Goal: Task Accomplishment & Management: Use online tool/utility

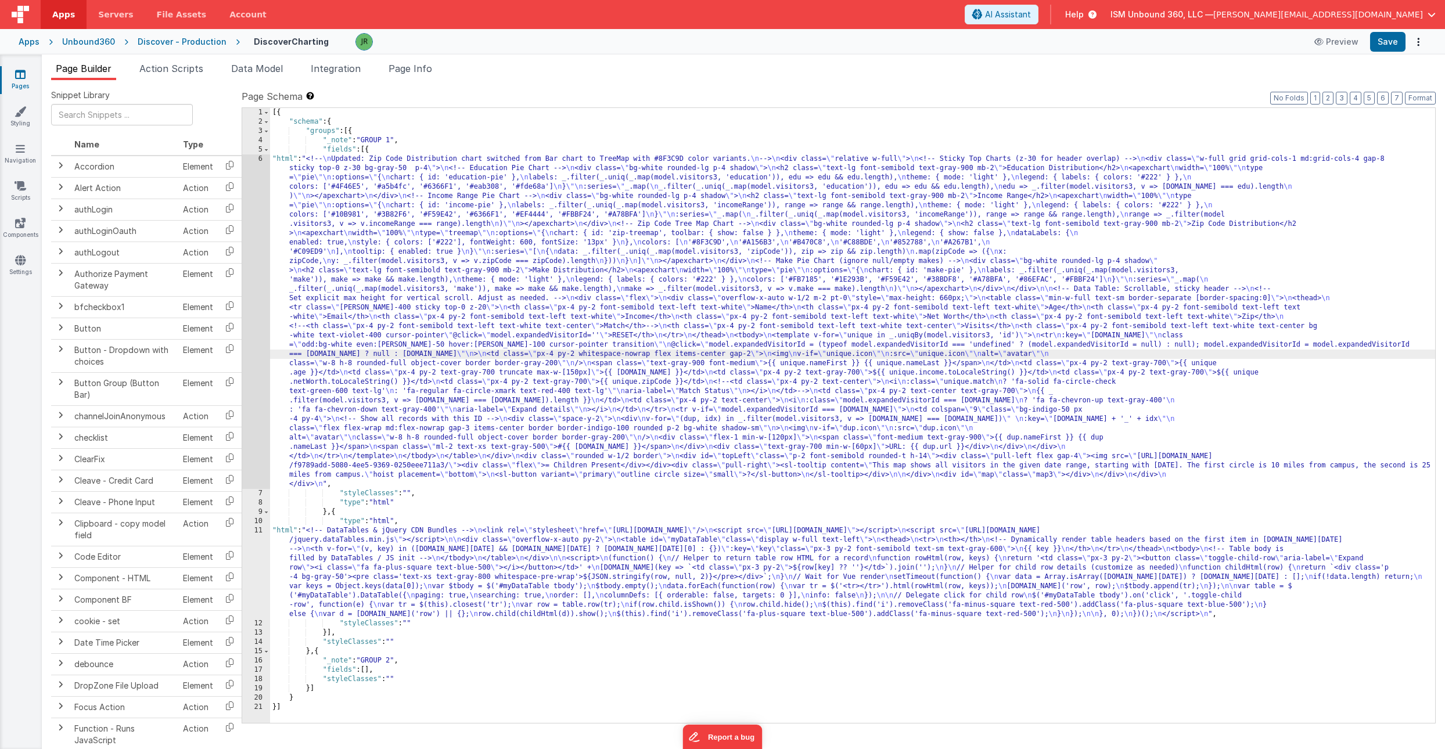
click at [315, 584] on div "[{ "schema" : { "groups" : [{ "_note" : "GROUP 1" , "fields" : [{ "html" : "<!-…" at bounding box center [852, 424] width 1165 height 633
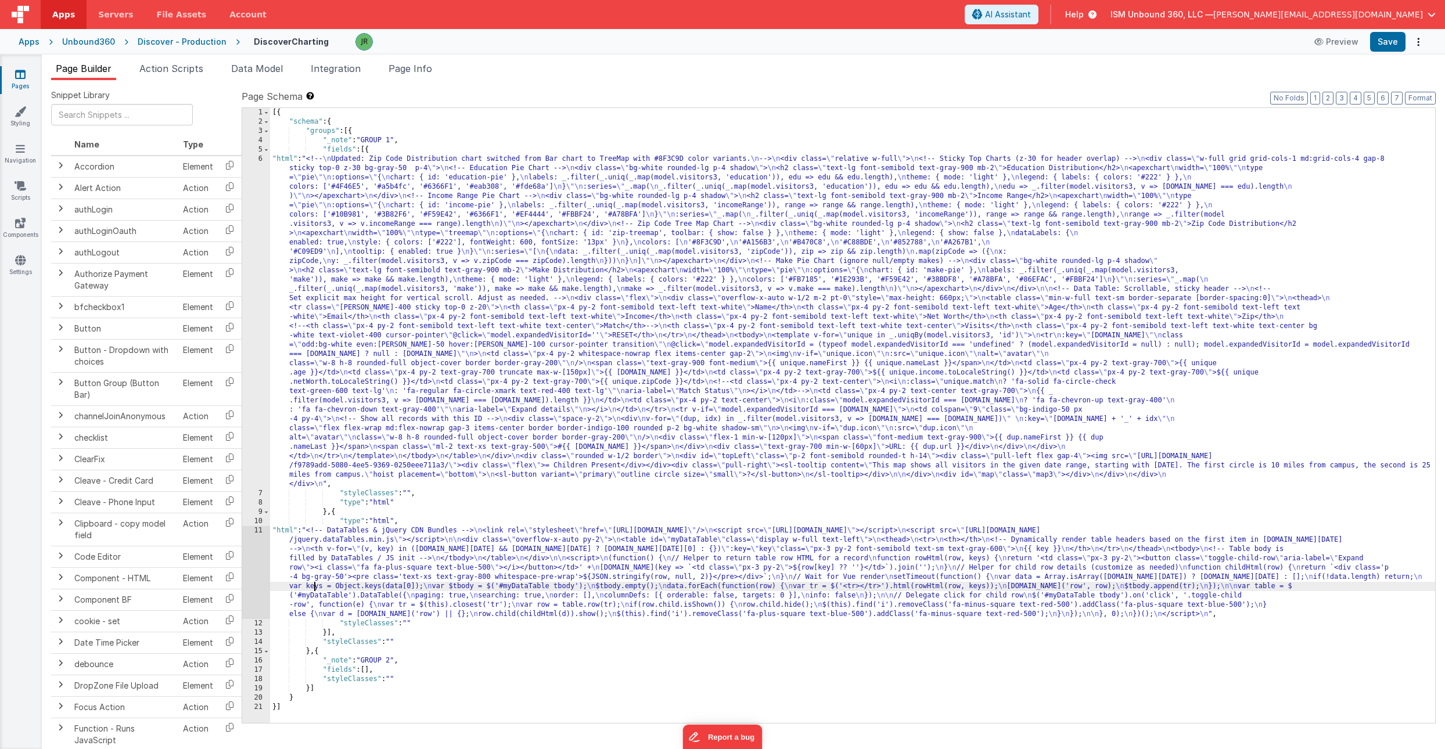
click at [253, 550] on div "11" at bounding box center [256, 572] width 28 height 93
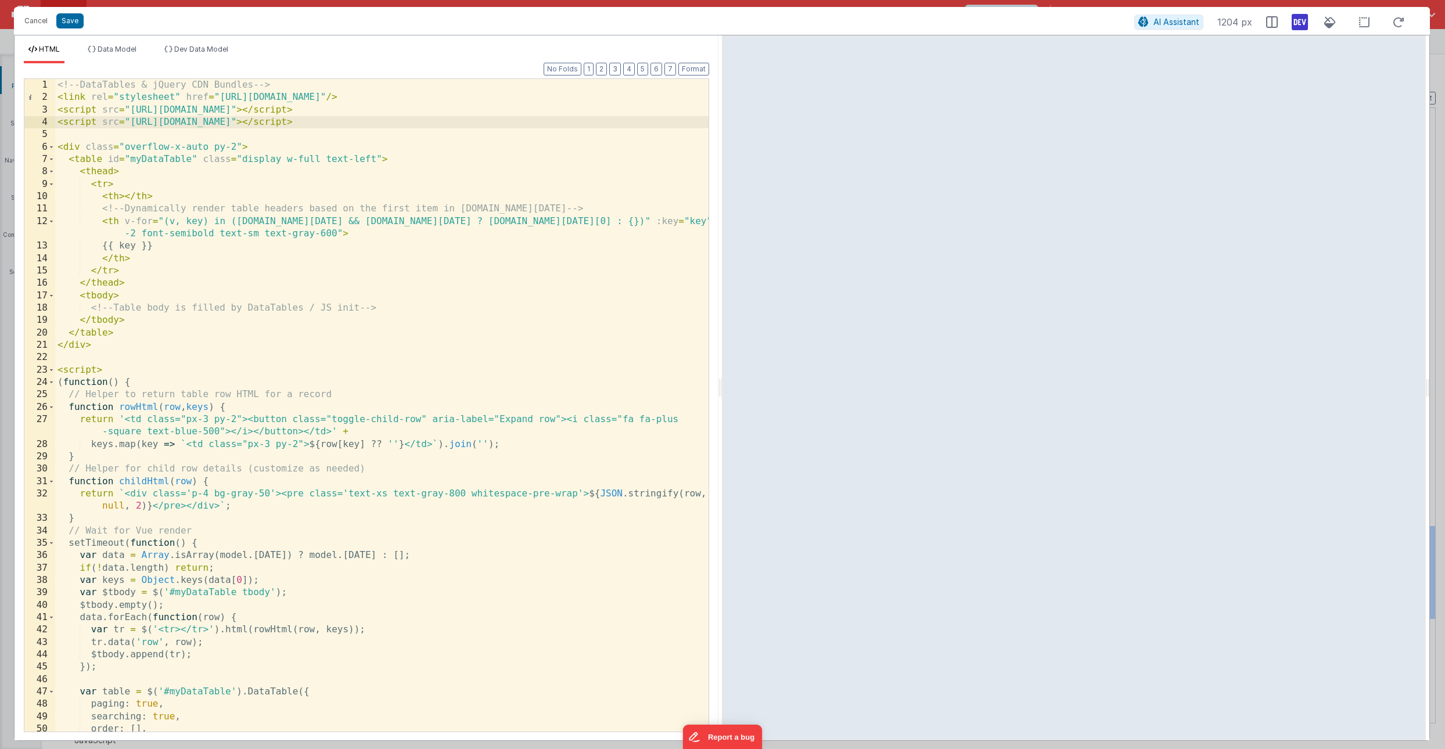
click at [551, 125] on div "<!-- DataTables & jQuery CDN Bundles --> < link rel = "stylesheet" href = "[URL…" at bounding box center [381, 417] width 653 height 677
click at [37, 16] on button "Cancel" at bounding box center [36, 21] width 35 height 16
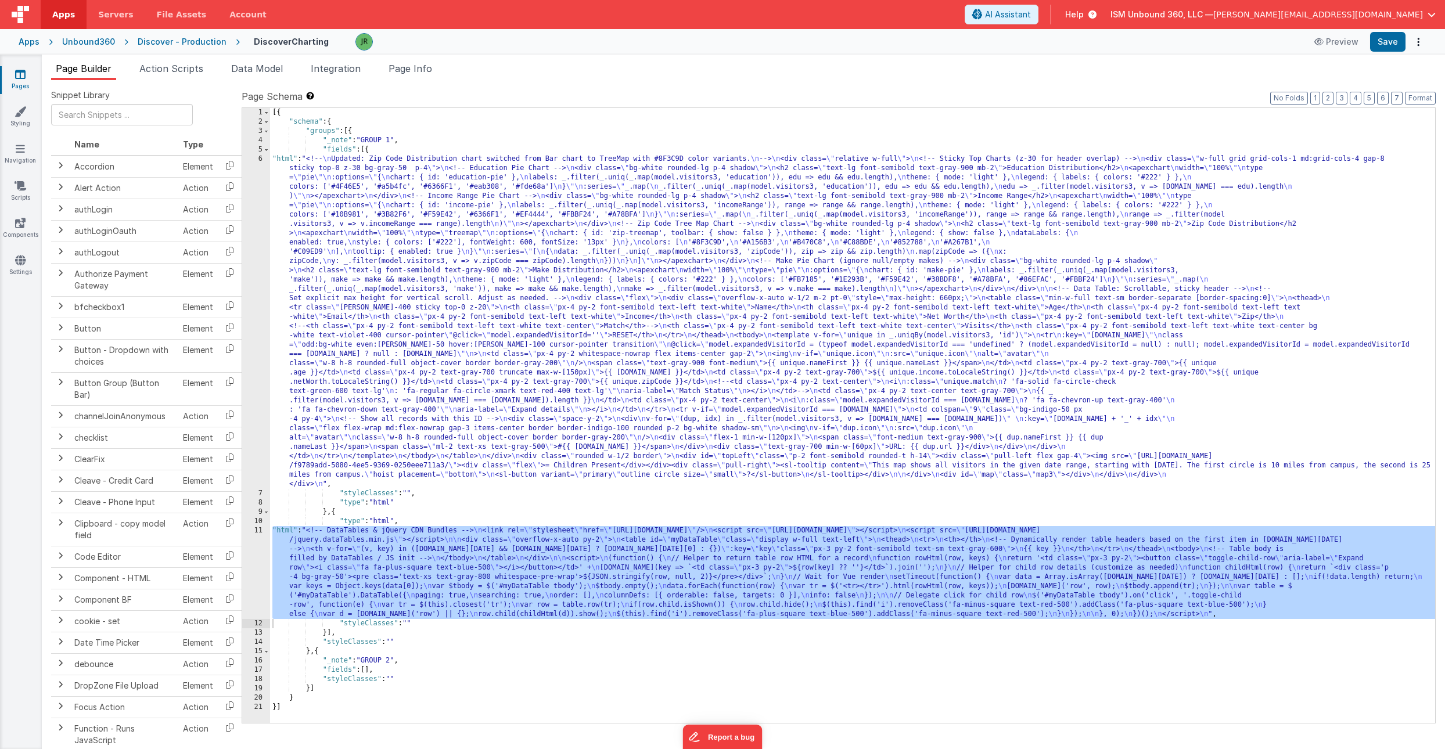
click at [12, 83] on link "Pages" at bounding box center [20, 80] width 42 height 23
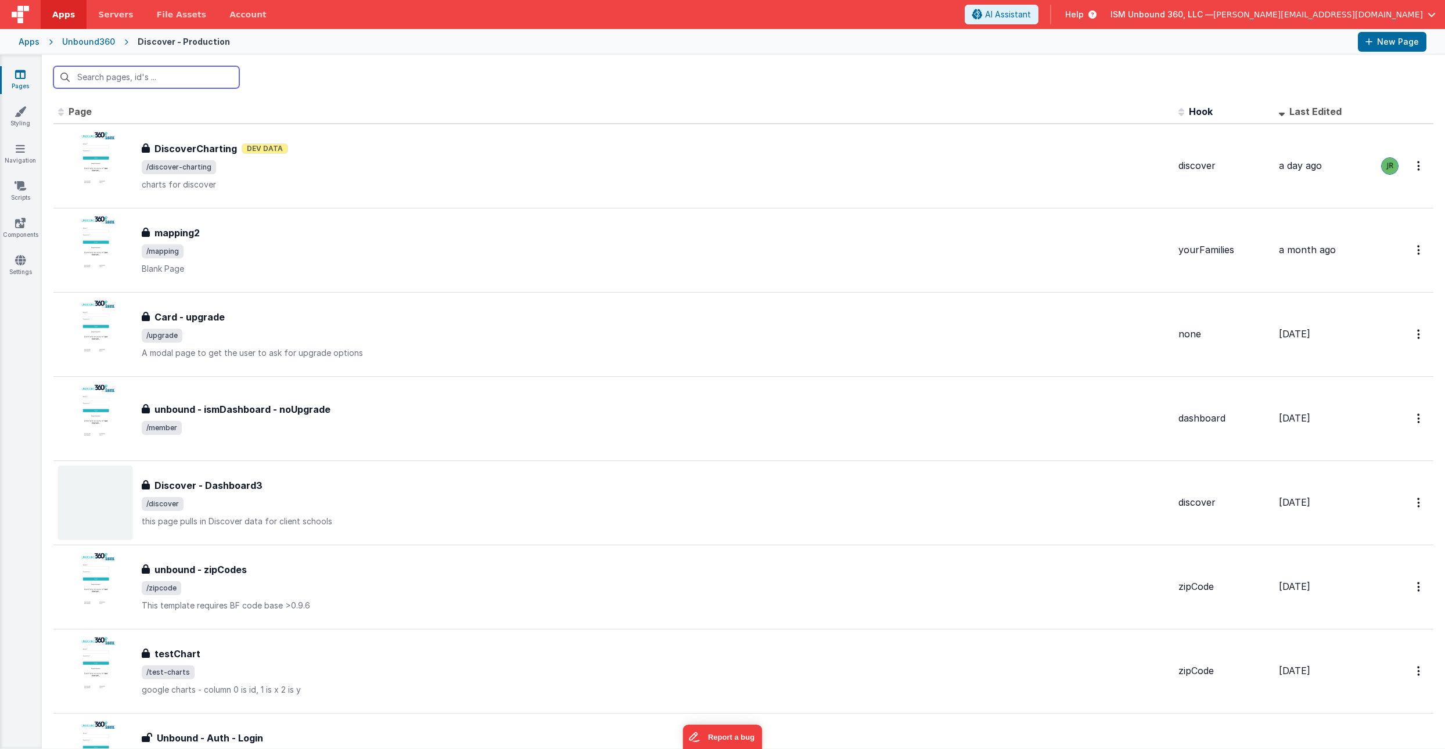
click at [146, 77] on input "text" at bounding box center [146, 77] width 186 height 22
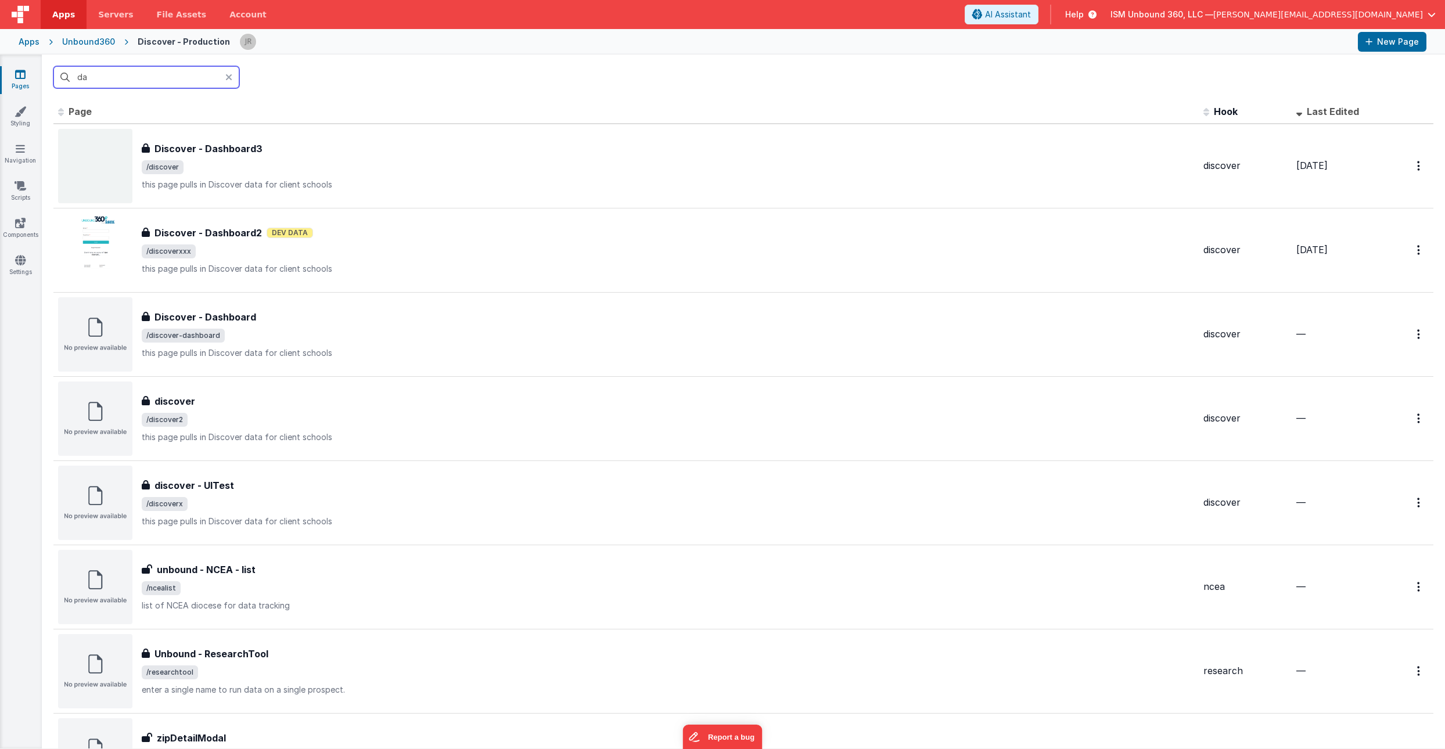
type input "d"
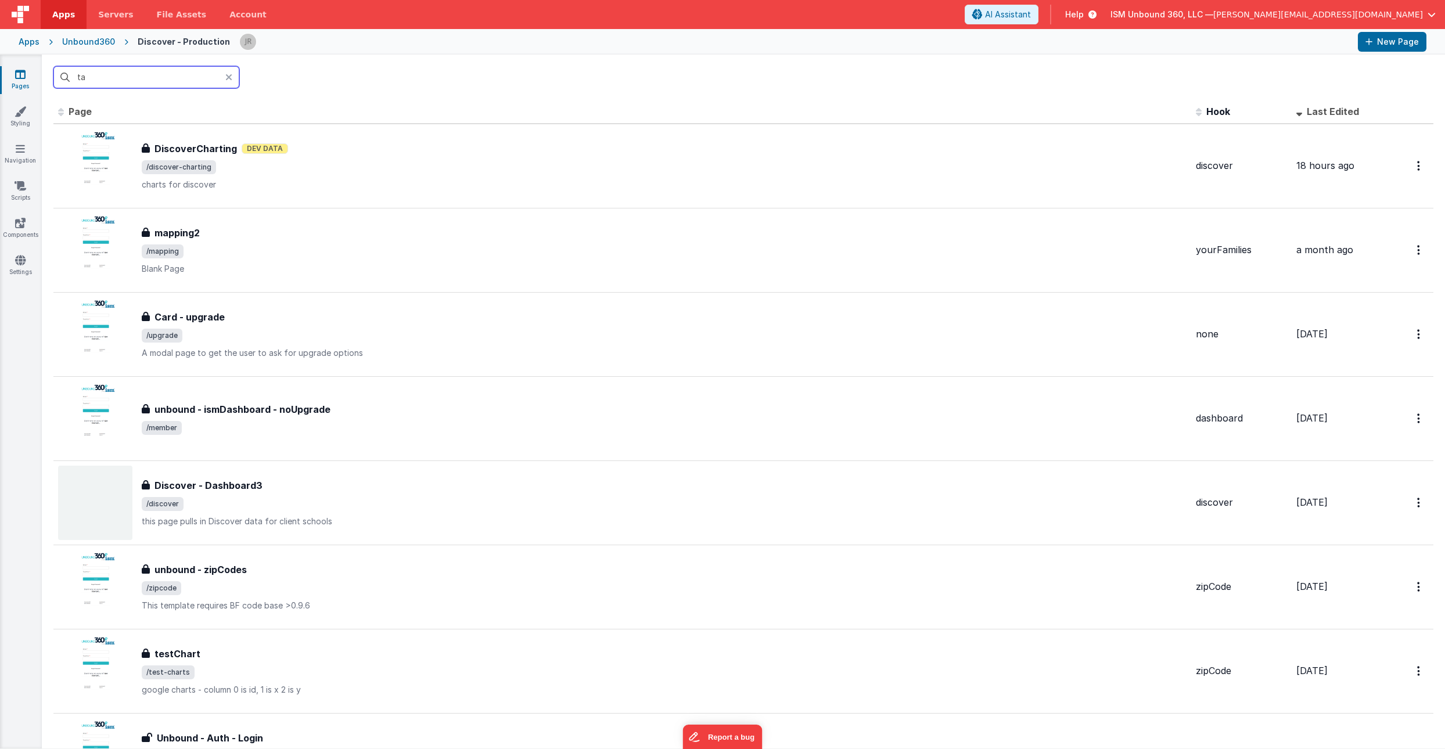
type input "t"
click at [82, 43] on div "Unbound360" at bounding box center [88, 42] width 53 height 12
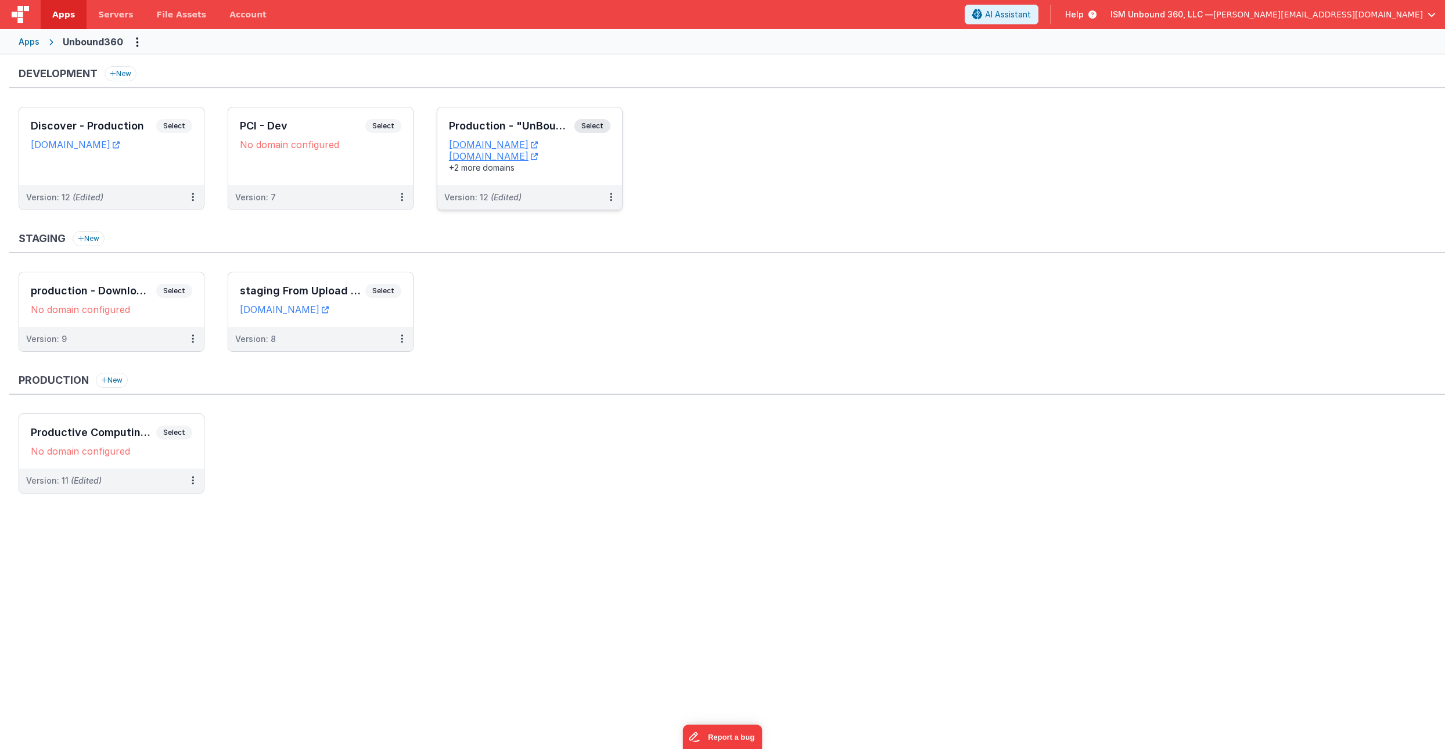
click at [545, 188] on div "Version: 12 (Edited)" at bounding box center [529, 197] width 185 height 24
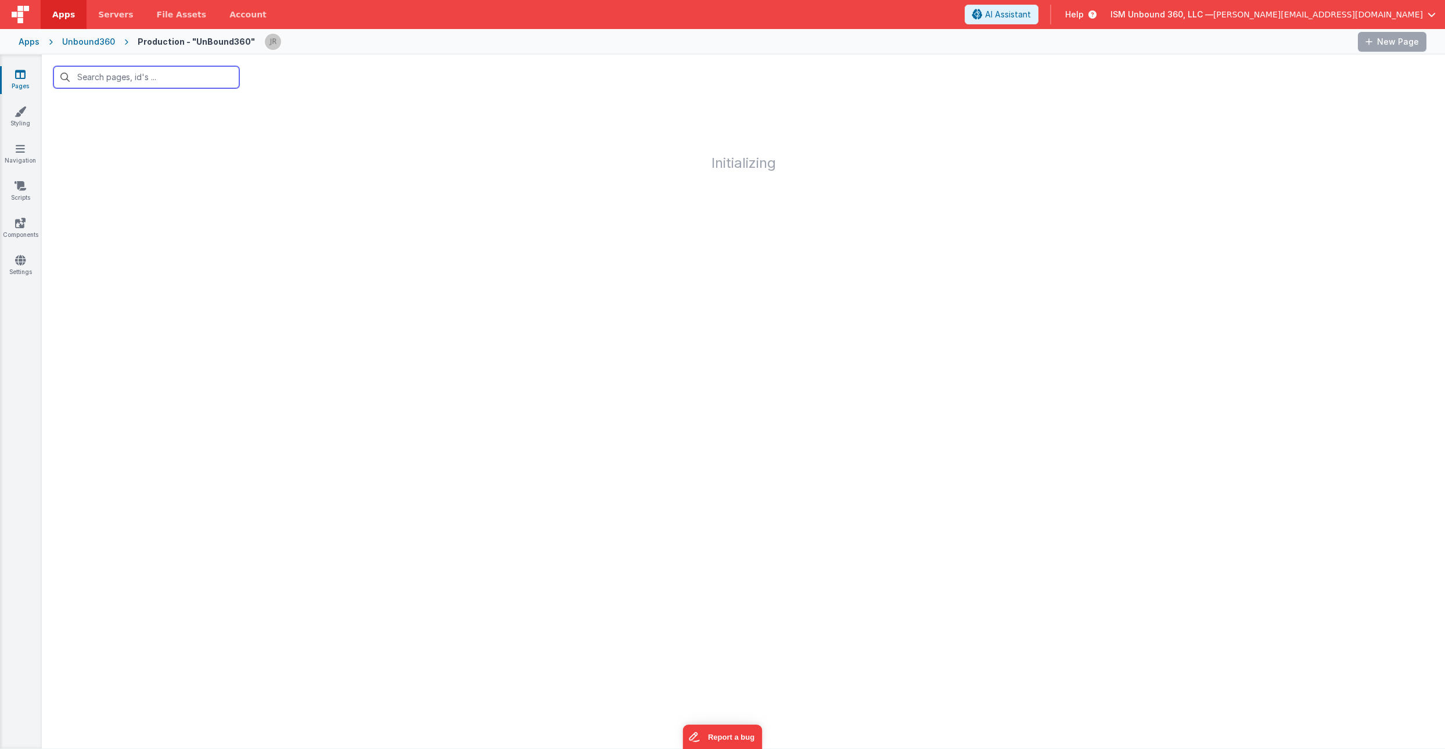
click at [137, 78] on input "text" at bounding box center [146, 77] width 186 height 22
type input "data"
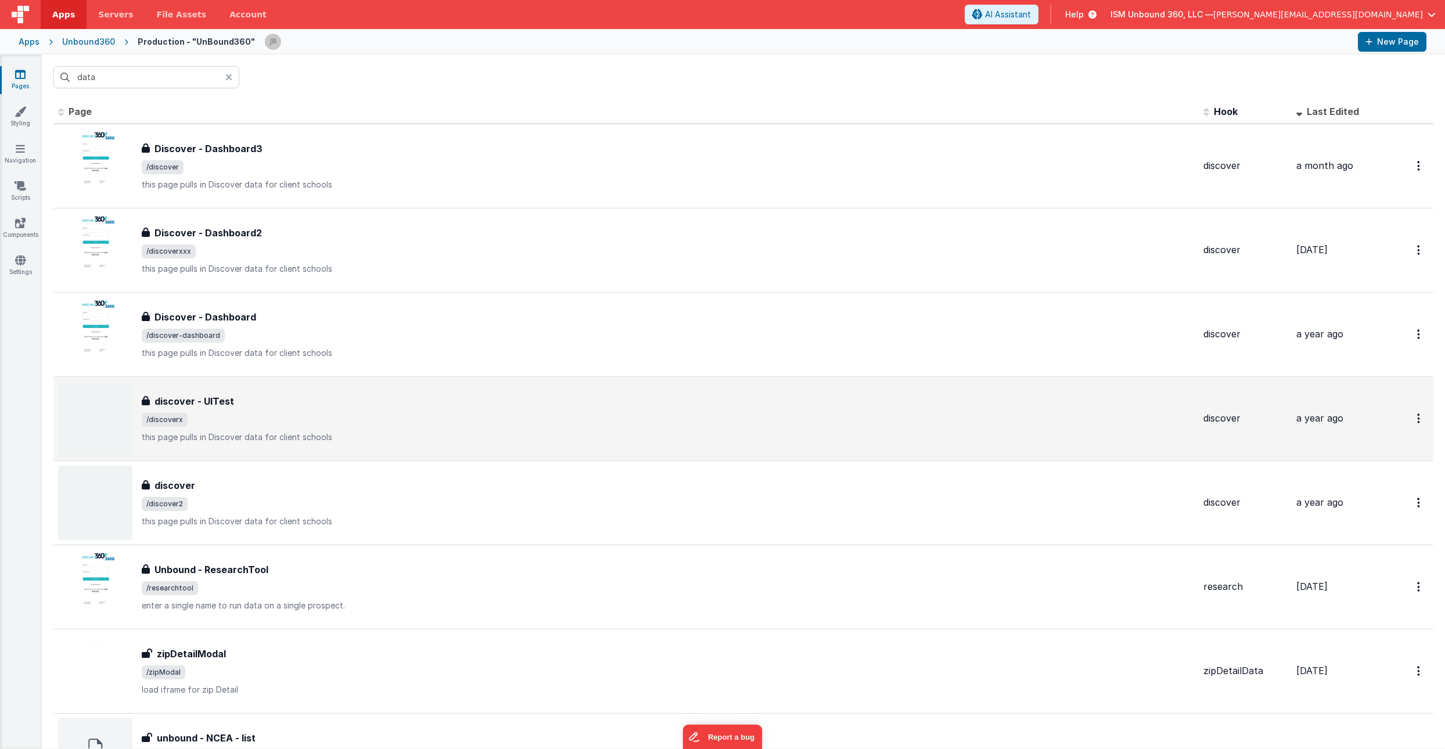
click at [434, 413] on span "/discoverx" at bounding box center [668, 420] width 1052 height 14
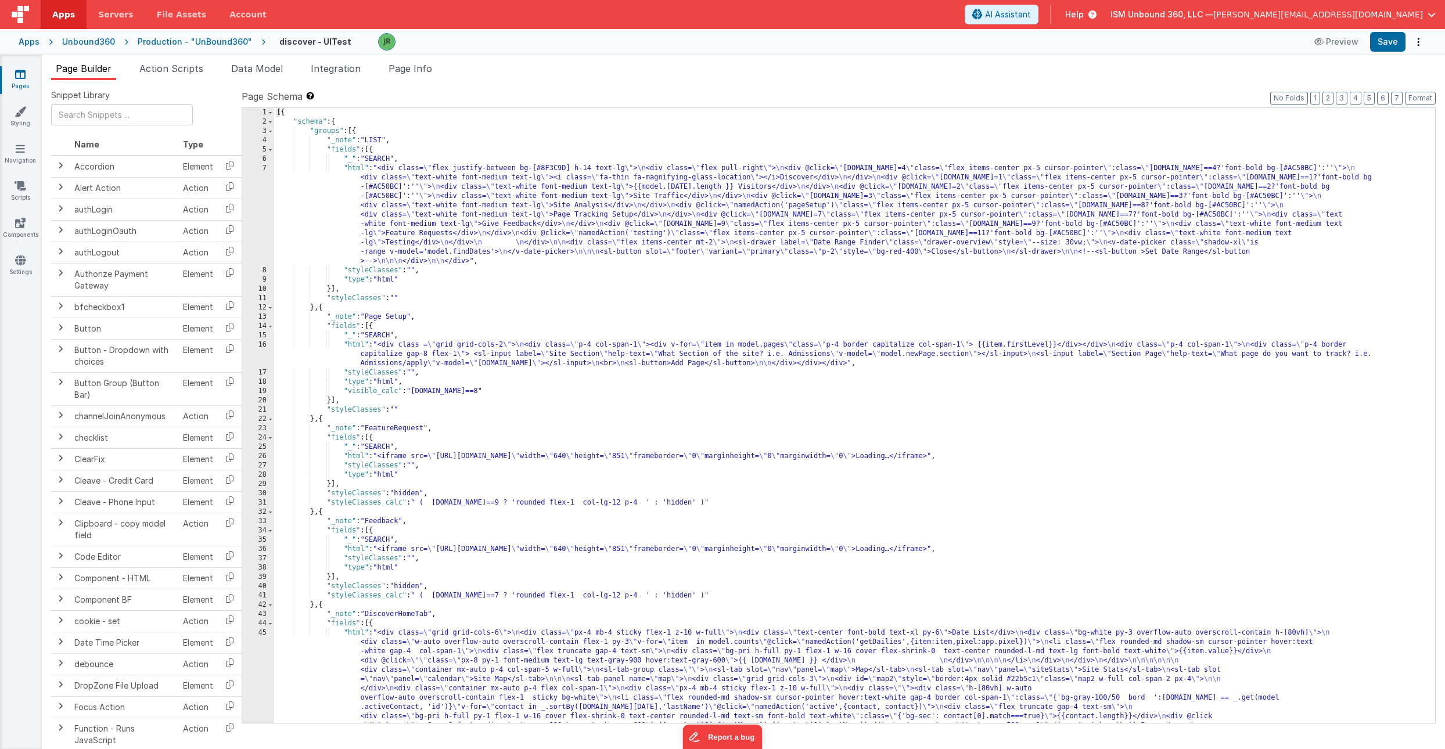
click at [17, 71] on icon at bounding box center [20, 75] width 10 height 12
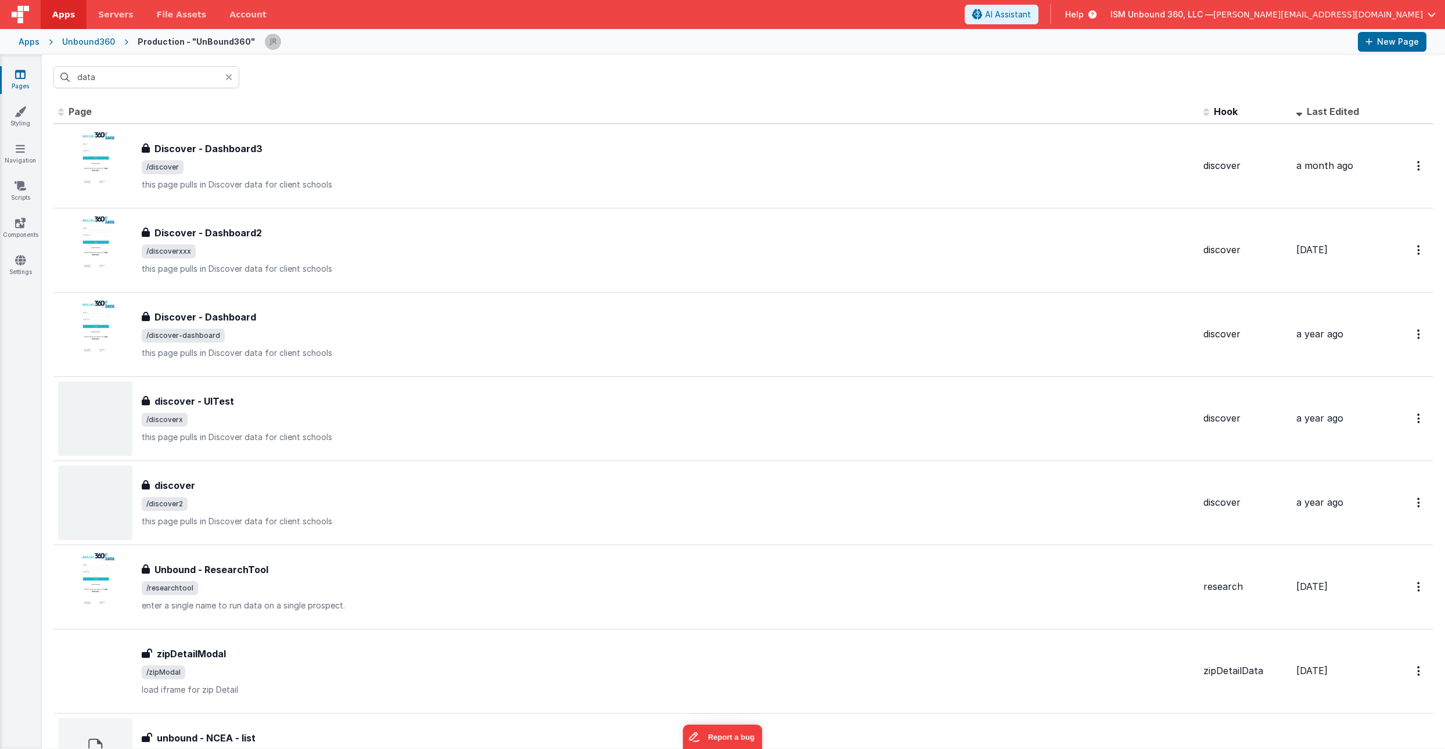
click at [91, 37] on div "Unbound360" at bounding box center [88, 42] width 53 height 12
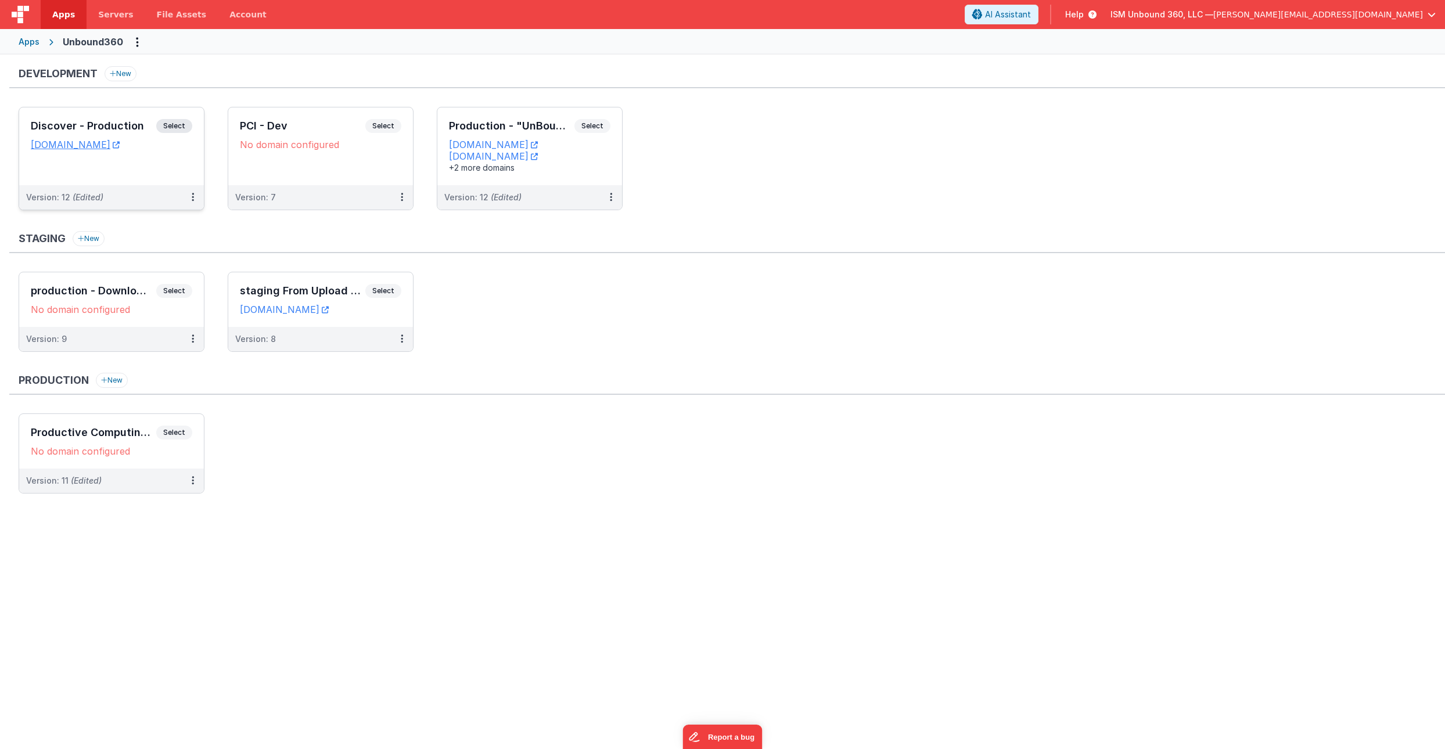
click at [159, 187] on div "Version: 12 (Edited)" at bounding box center [111, 197] width 185 height 24
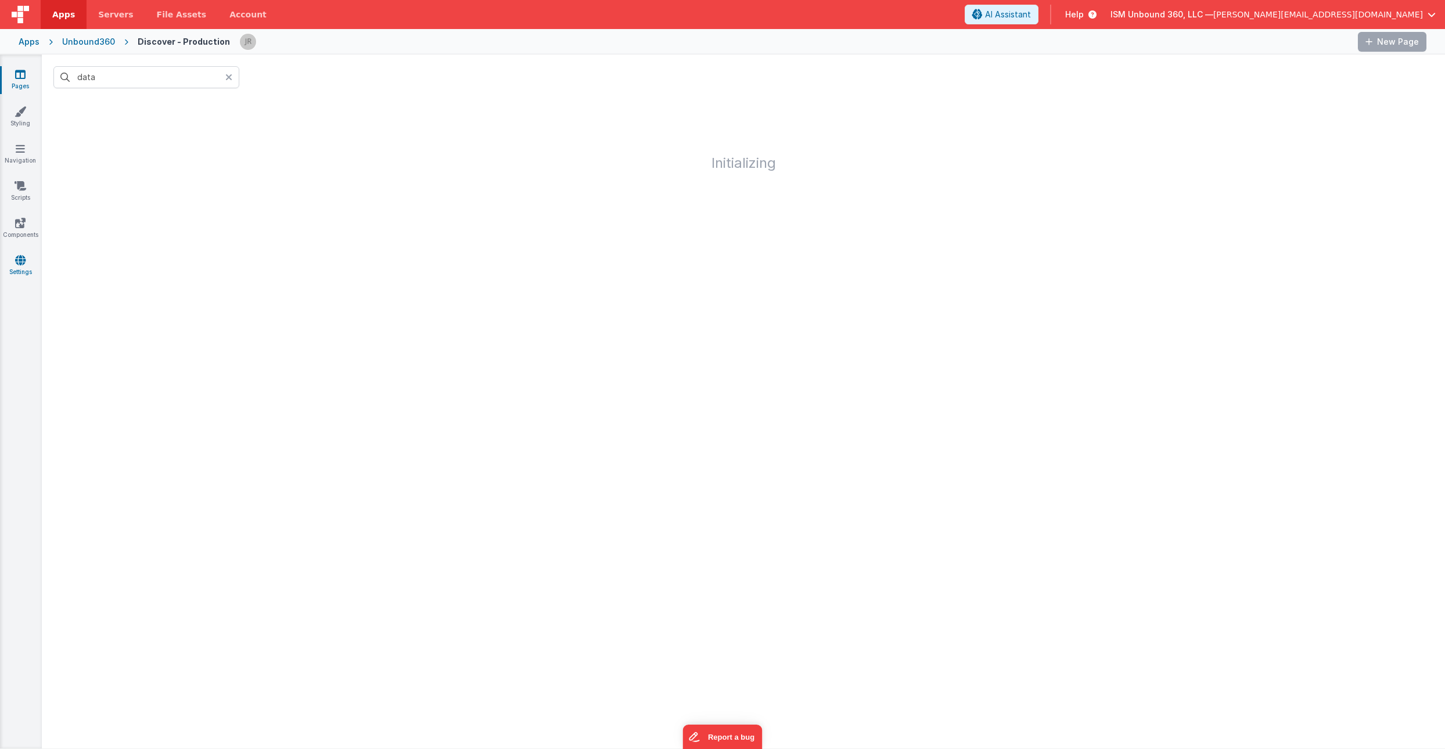
click at [15, 260] on icon at bounding box center [20, 260] width 10 height 12
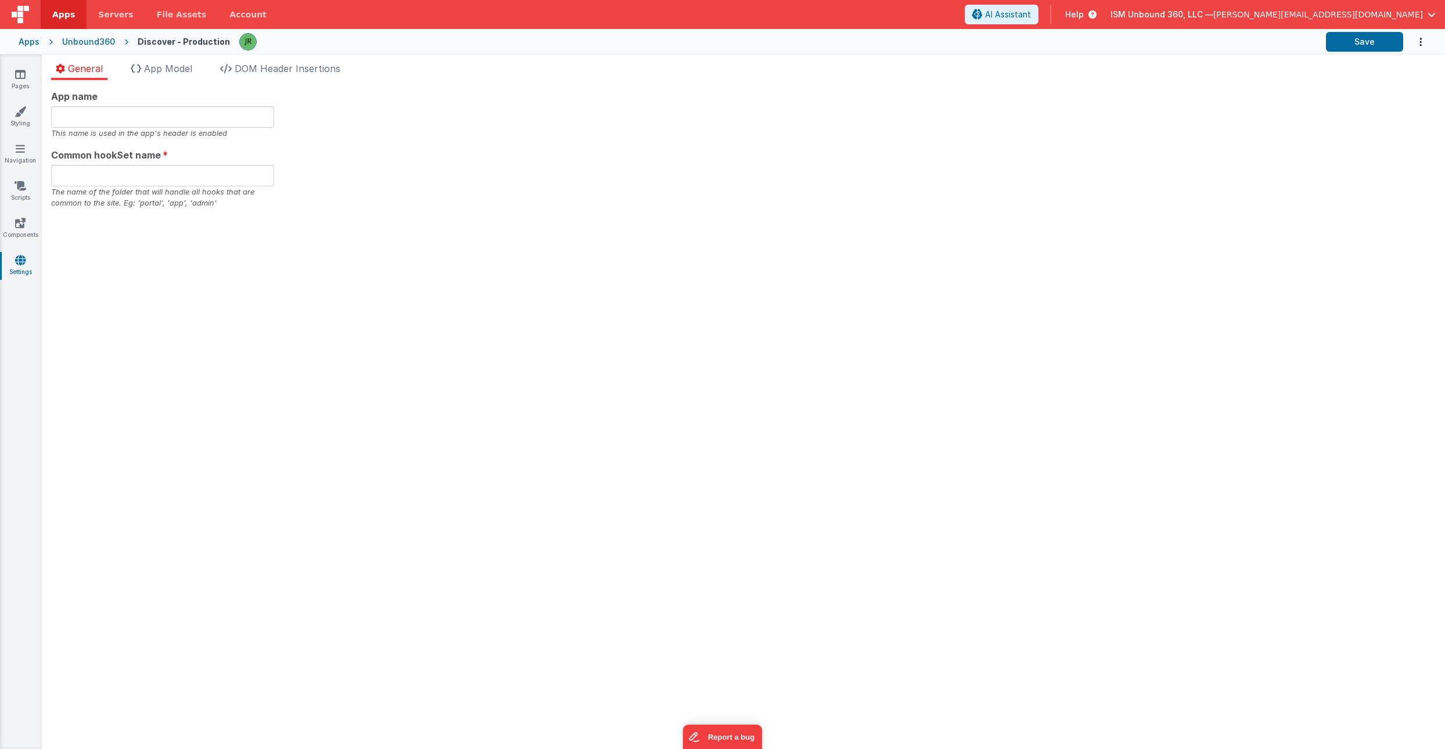
type input "UnBound360"
type input "unbound"
click at [294, 77] on li "DOM Header Insertions" at bounding box center [279, 71] width 129 height 19
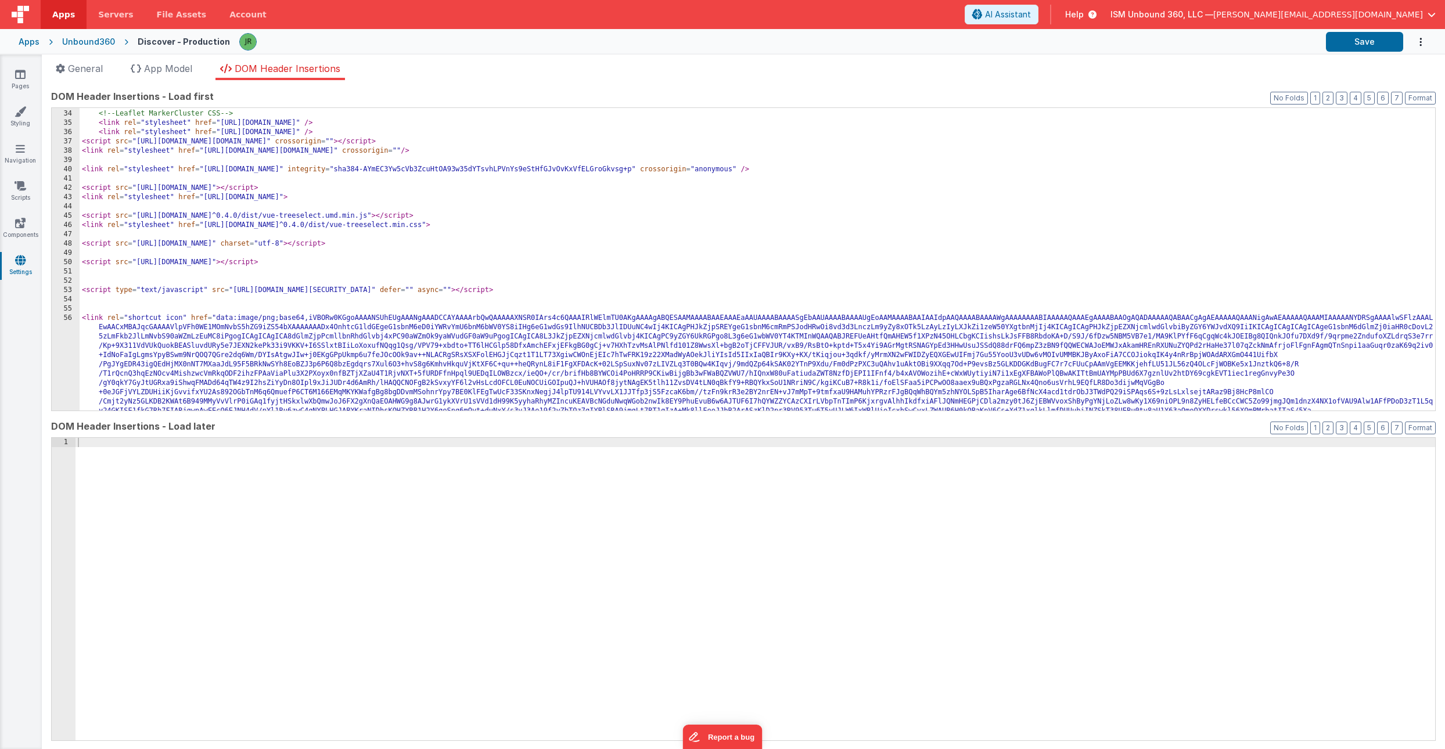
scroll to position [310, 0]
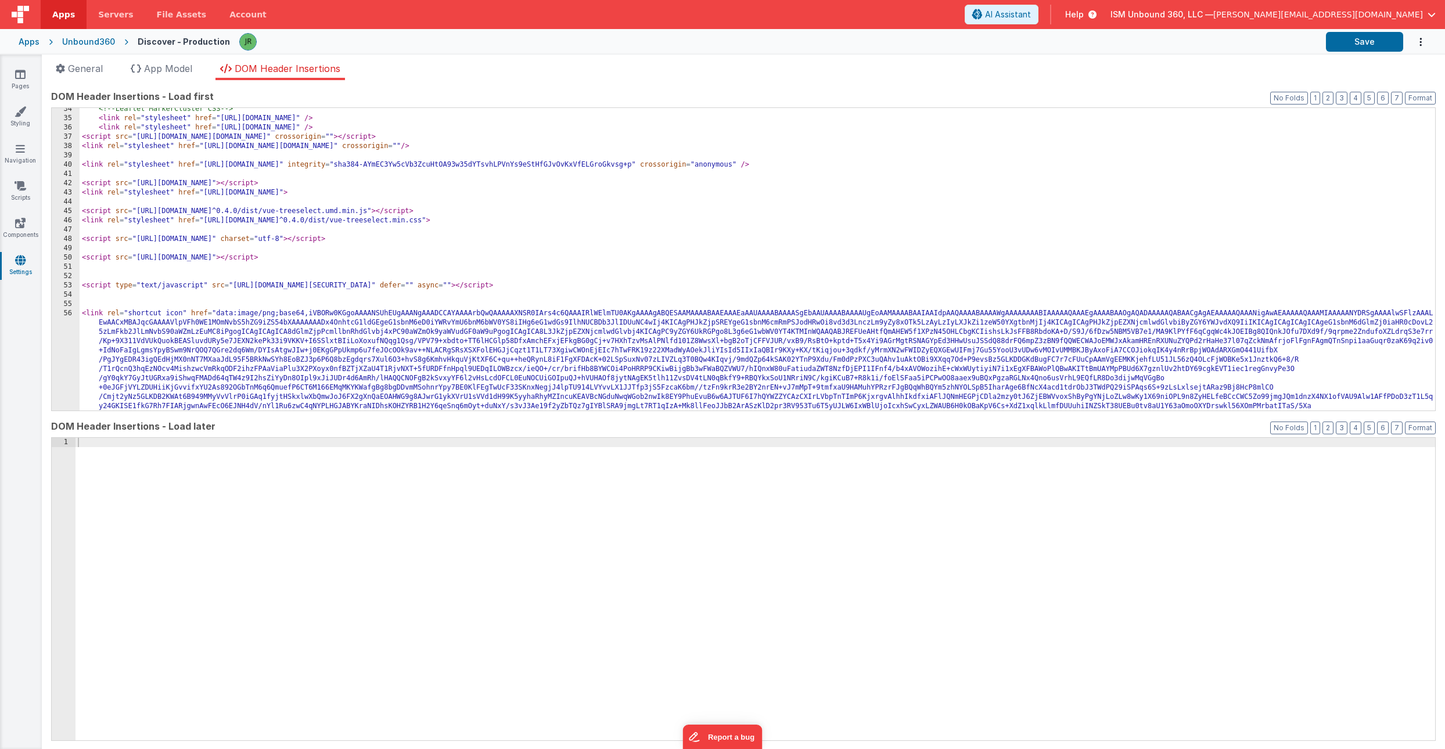
click at [79, 270] on div "51" at bounding box center [66, 266] width 28 height 9
click at [112, 270] on div "<!-- Leaflet MarkerCluster CSS --> < link rel = "stylesheet" href = "[URL][DOMA…" at bounding box center [757, 734] width 1355 height 1259
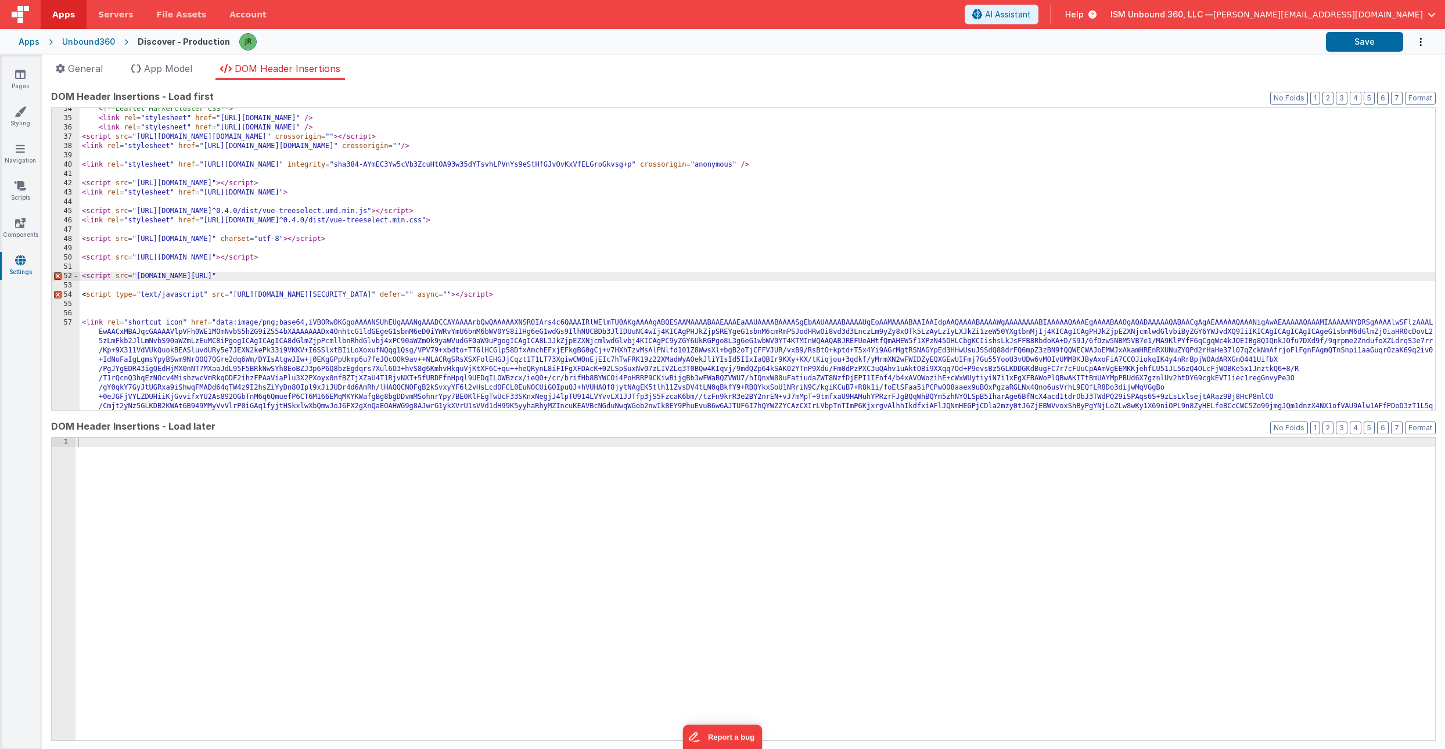
click at [98, 280] on div "<!-- Leaflet MarkerCluster CSS --> < link rel = "stylesheet" href = "[URL][DOMA…" at bounding box center [757, 734] width 1355 height 1259
click at [376, 283] on div "<!-- Leaflet MarkerCluster CSS --> < link rel = "stylesheet" href = "[URL][DOMA…" at bounding box center [757, 734] width 1355 height 1259
click at [128, 274] on div "<!-- Leaflet MarkerCluster CSS --> < link rel = "stylesheet" href = "[URL][DOMA…" at bounding box center [757, 734] width 1355 height 1259
click at [457, 278] on div "<!-- Leaflet MarkerCluster CSS --> < link rel = "stylesheet" href = "[URL][DOMA…" at bounding box center [757, 734] width 1355 height 1259
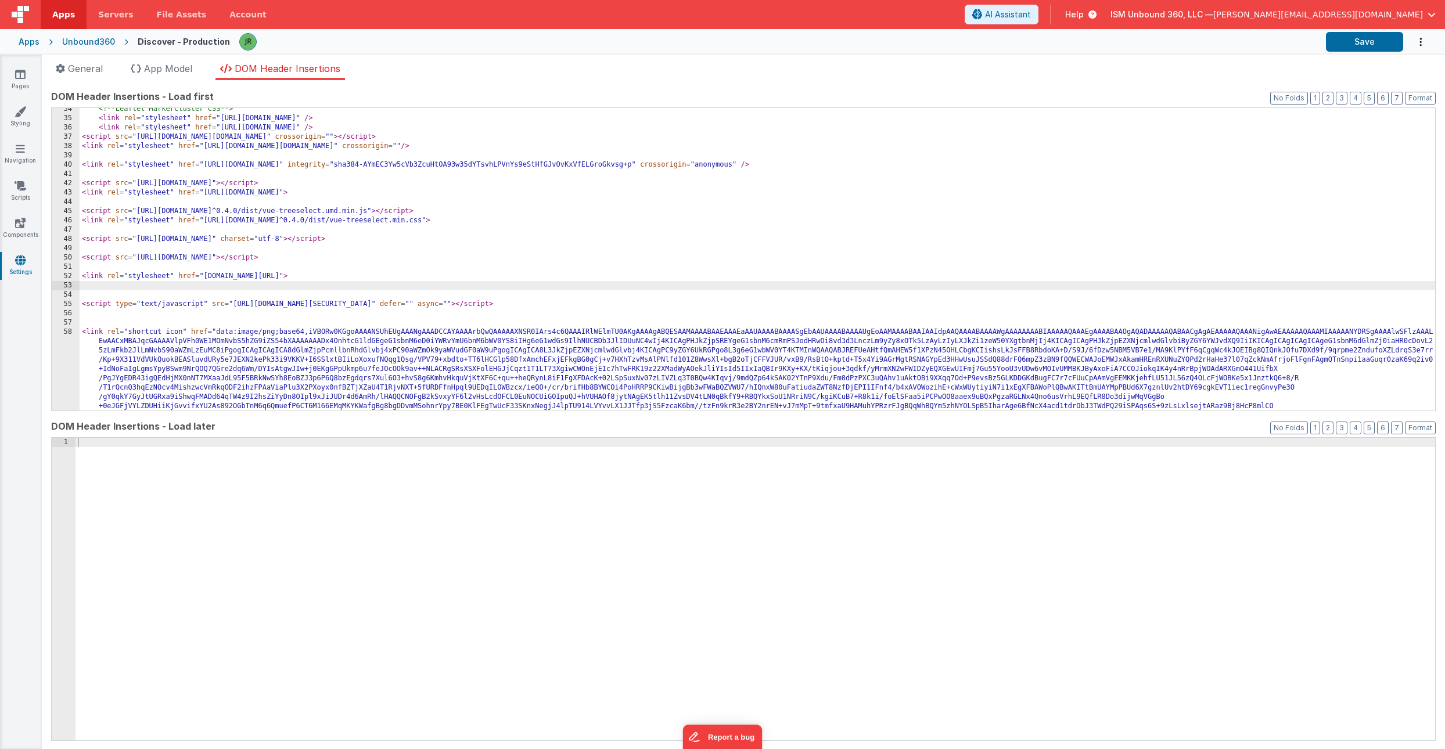
click at [91, 283] on div "<!-- Leaflet MarkerCluster CSS --> < link rel = "stylesheet" href = "[URL][DOMA…" at bounding box center [757, 734] width 1355 height 1259
paste textarea
click at [1365, 46] on button "Save" at bounding box center [1364, 42] width 77 height 20
click at [20, 74] on icon at bounding box center [20, 75] width 10 height 12
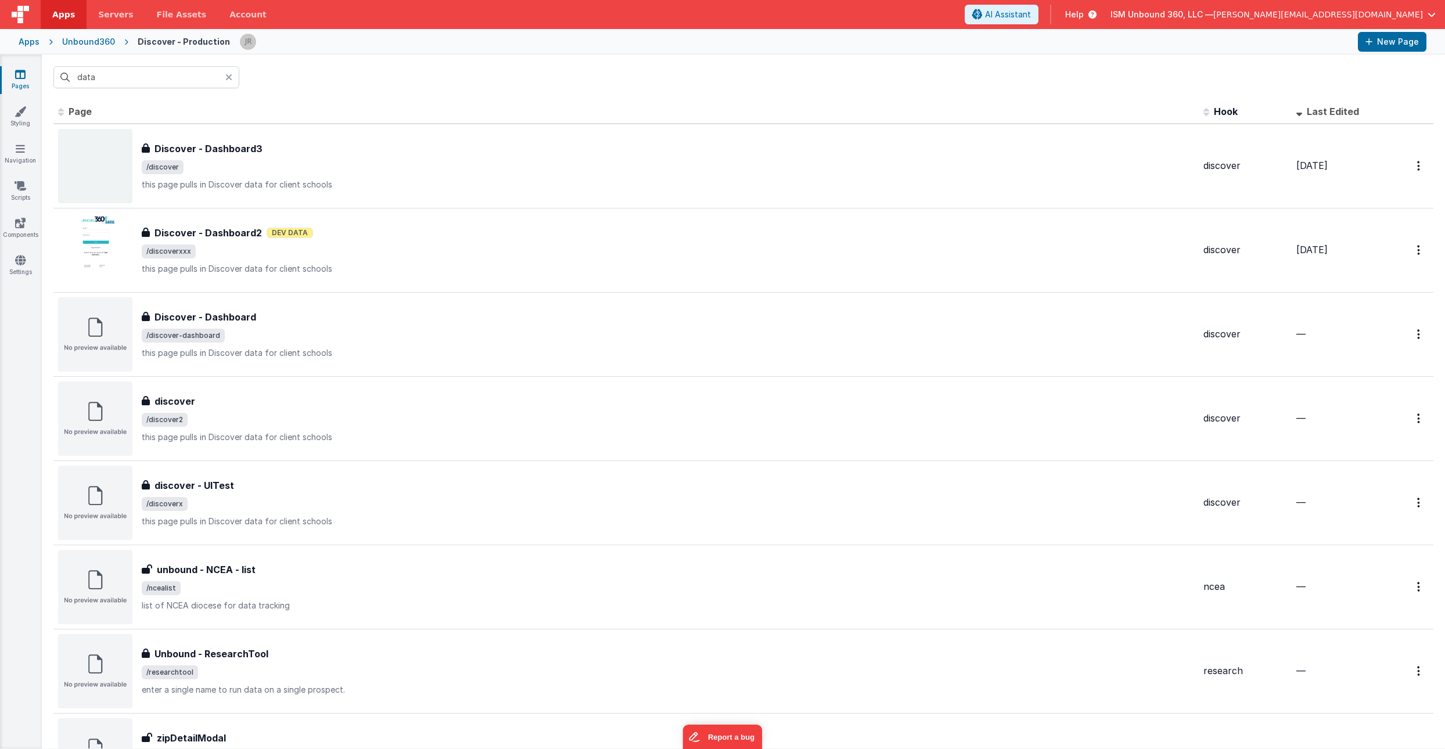
click at [1337, 116] on span "Last Edited" at bounding box center [1332, 112] width 52 height 12
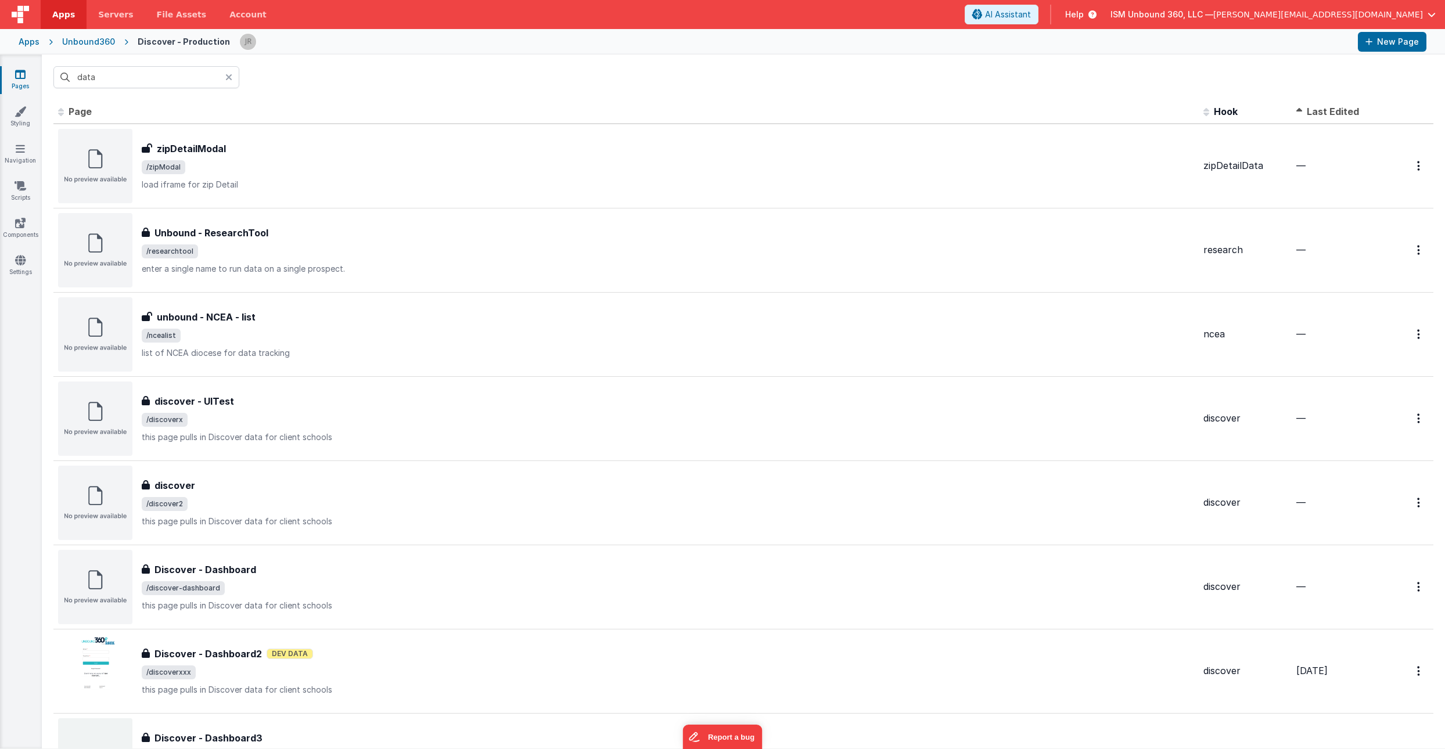
click at [1337, 116] on span "Last Edited" at bounding box center [1332, 112] width 52 height 12
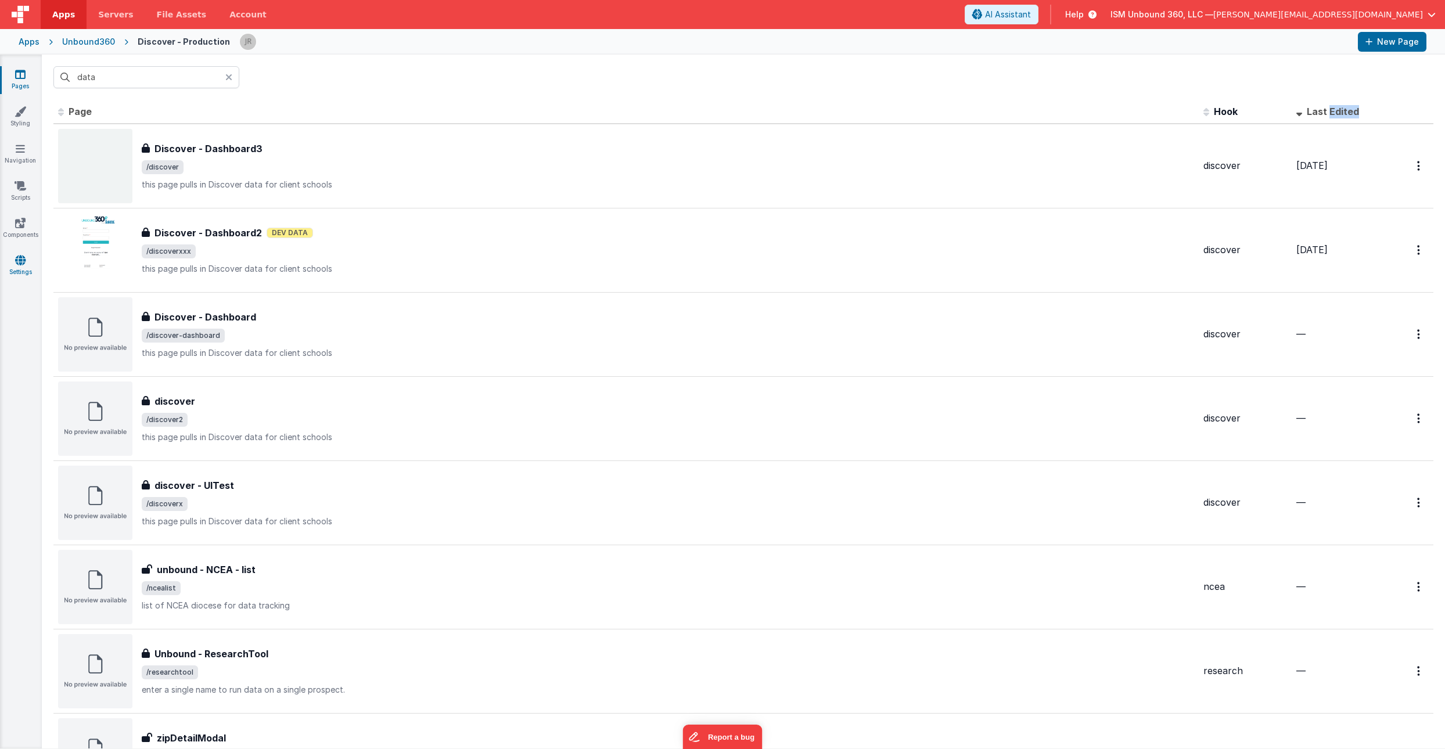
click at [19, 261] on icon at bounding box center [20, 260] width 10 height 12
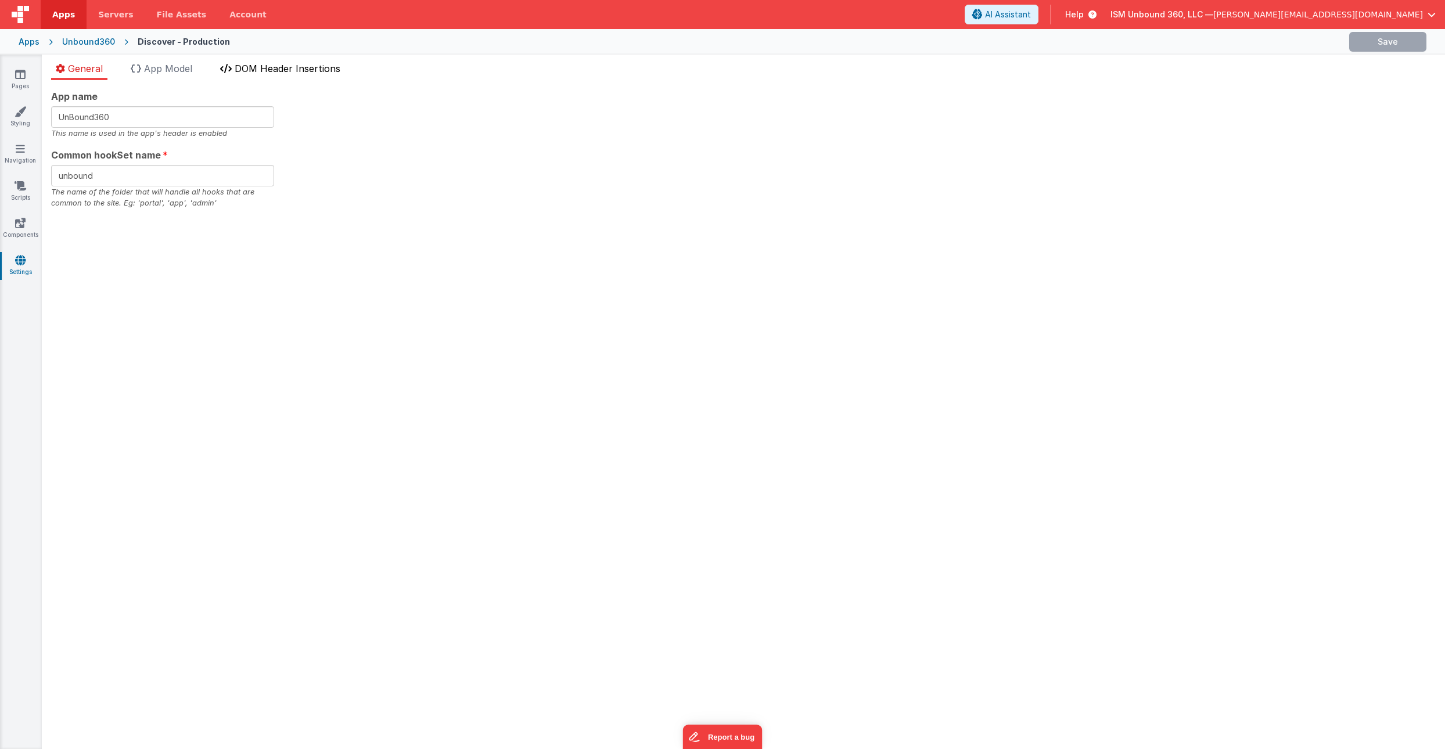
click at [290, 69] on span "DOM Header Insertions" at bounding box center [288, 69] width 106 height 12
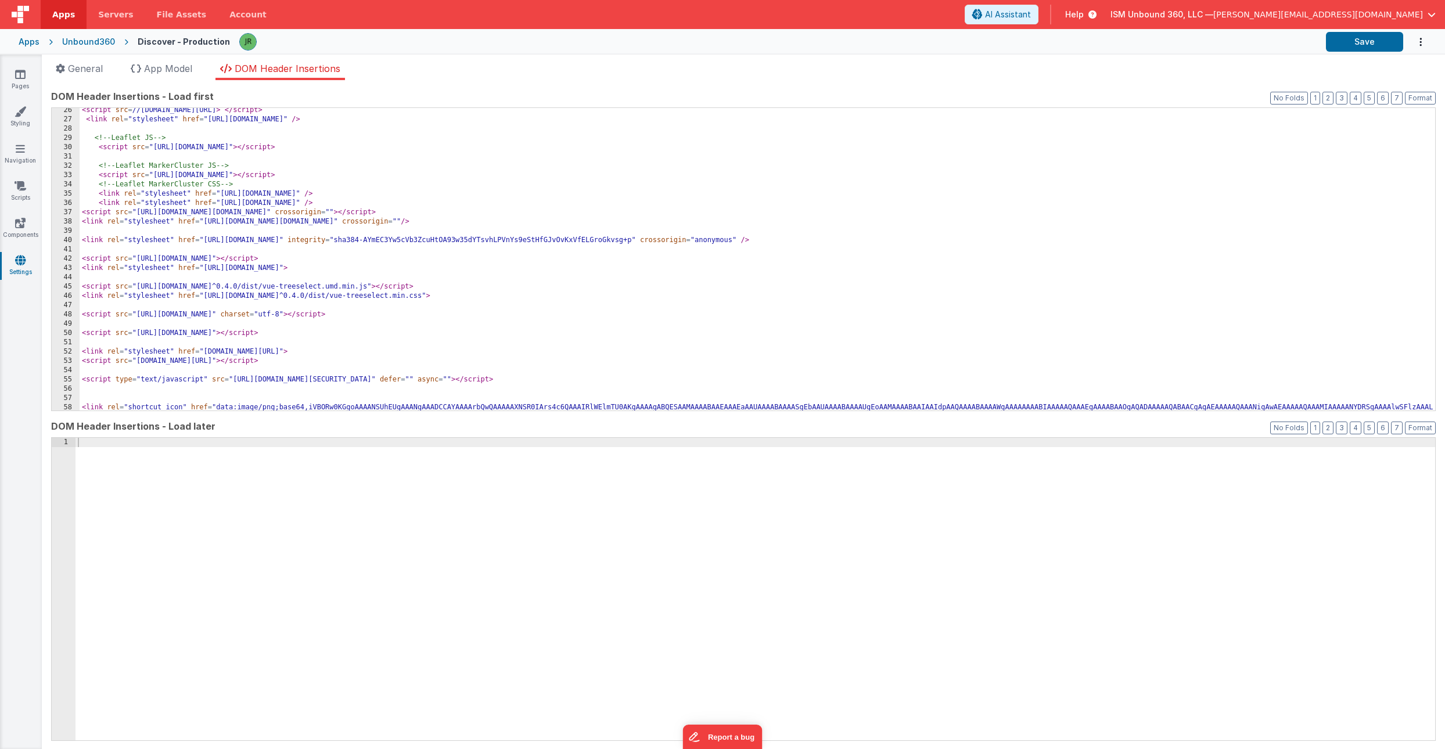
scroll to position [239, 0]
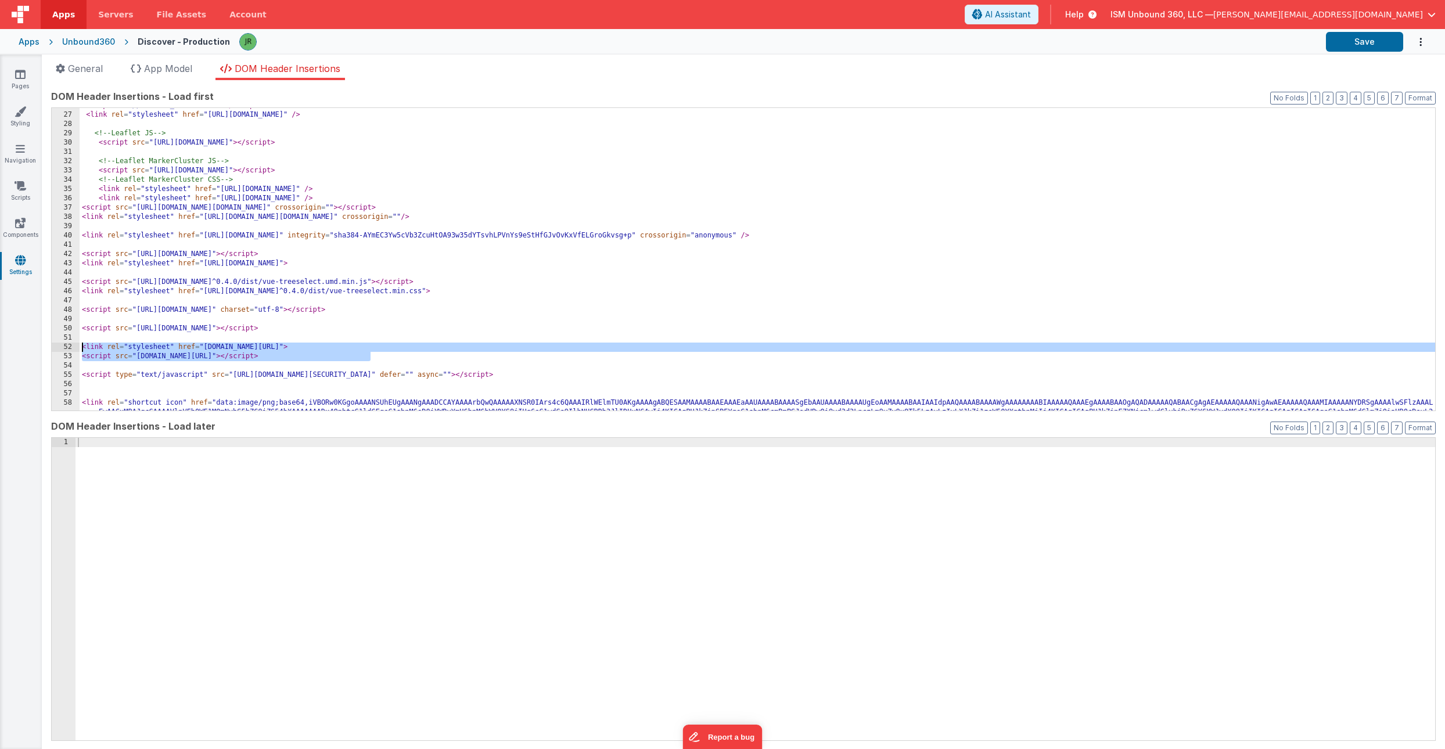
drag, startPoint x: 377, startPoint y: 360, endPoint x: 81, endPoint y: 344, distance: 297.2
click at [81, 344] on div "< script src = //[DOMAIN_NAME][URL] > </ script > < link rel = "stylesheet" hre…" at bounding box center [757, 730] width 1355 height 1259
click at [85, 39] on div "Unbound360" at bounding box center [88, 42] width 53 height 12
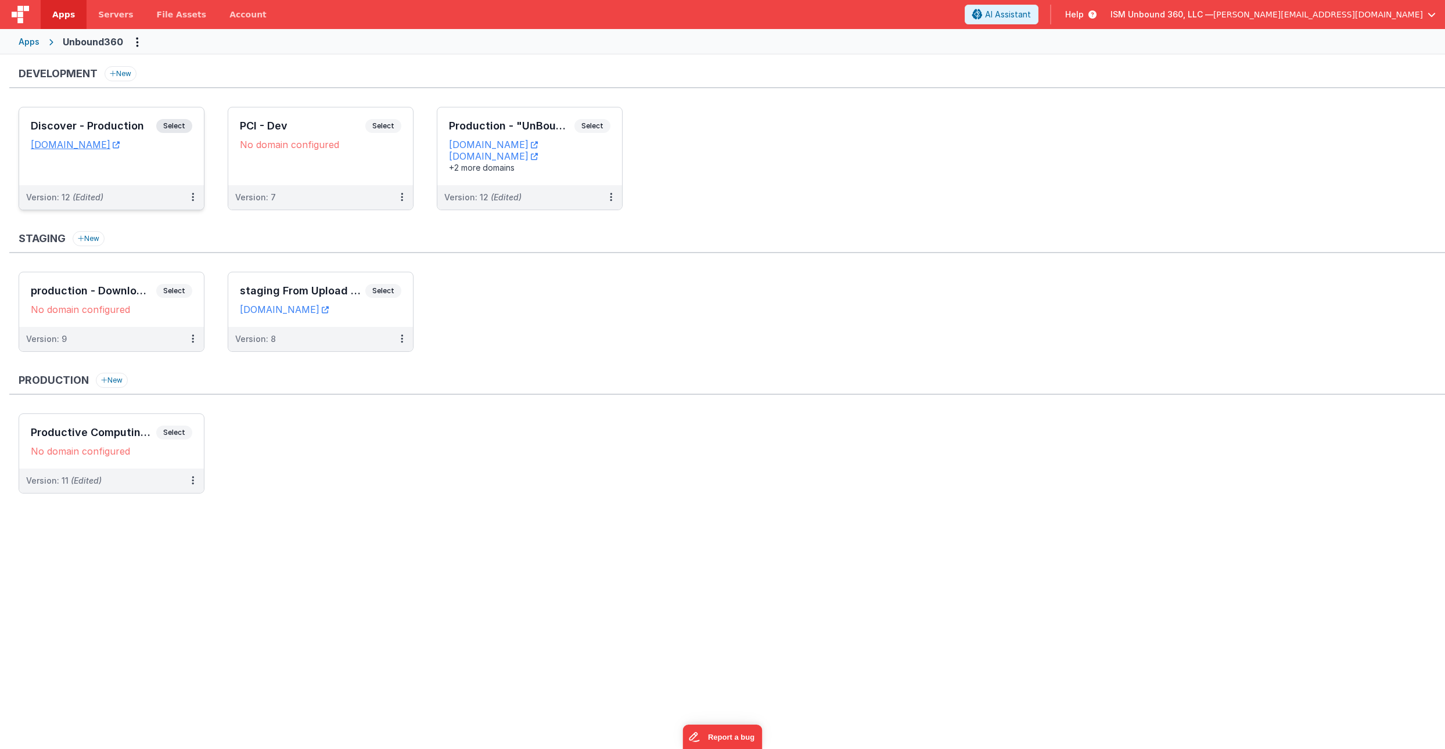
click at [167, 181] on div "Discover - Production Select URLs [DOMAIN_NAME]" at bounding box center [111, 146] width 185 height 78
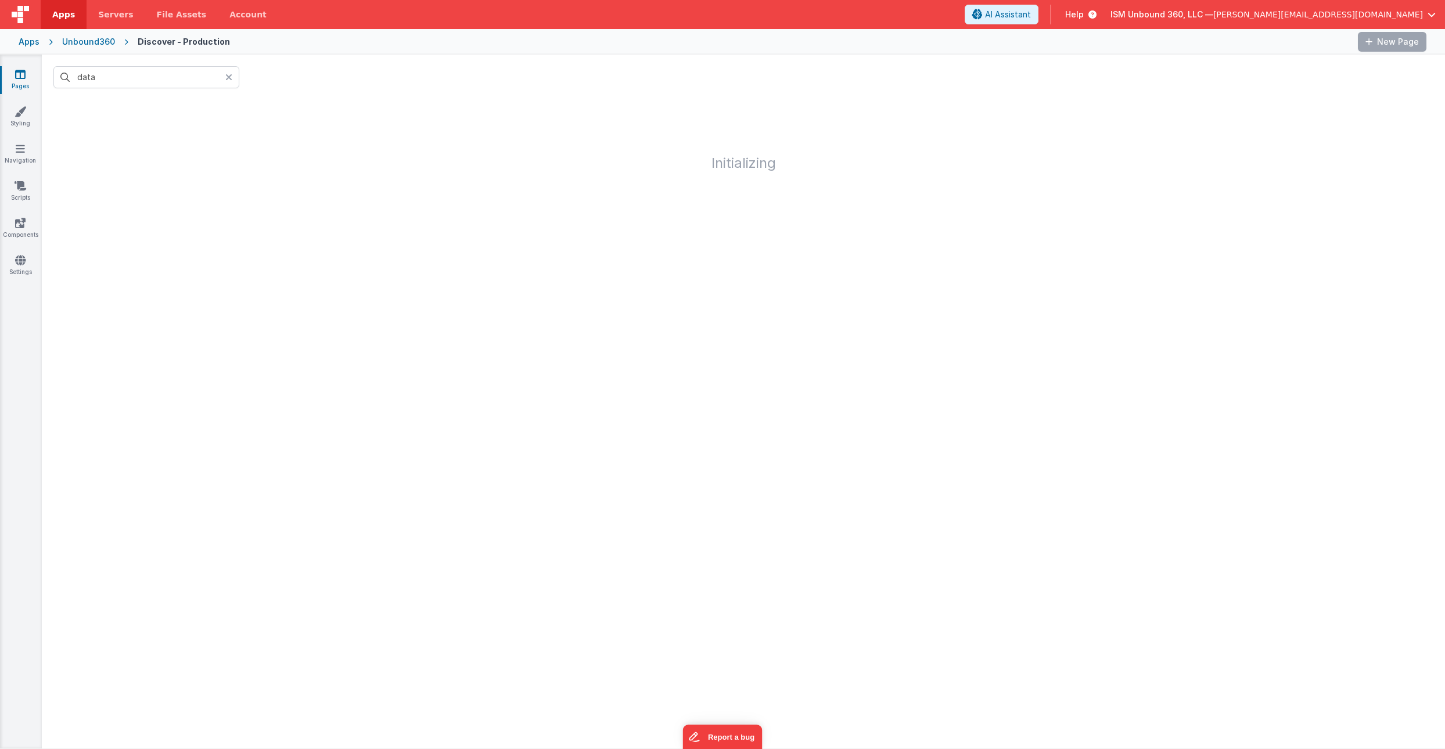
click at [231, 78] on icon at bounding box center [228, 77] width 7 height 9
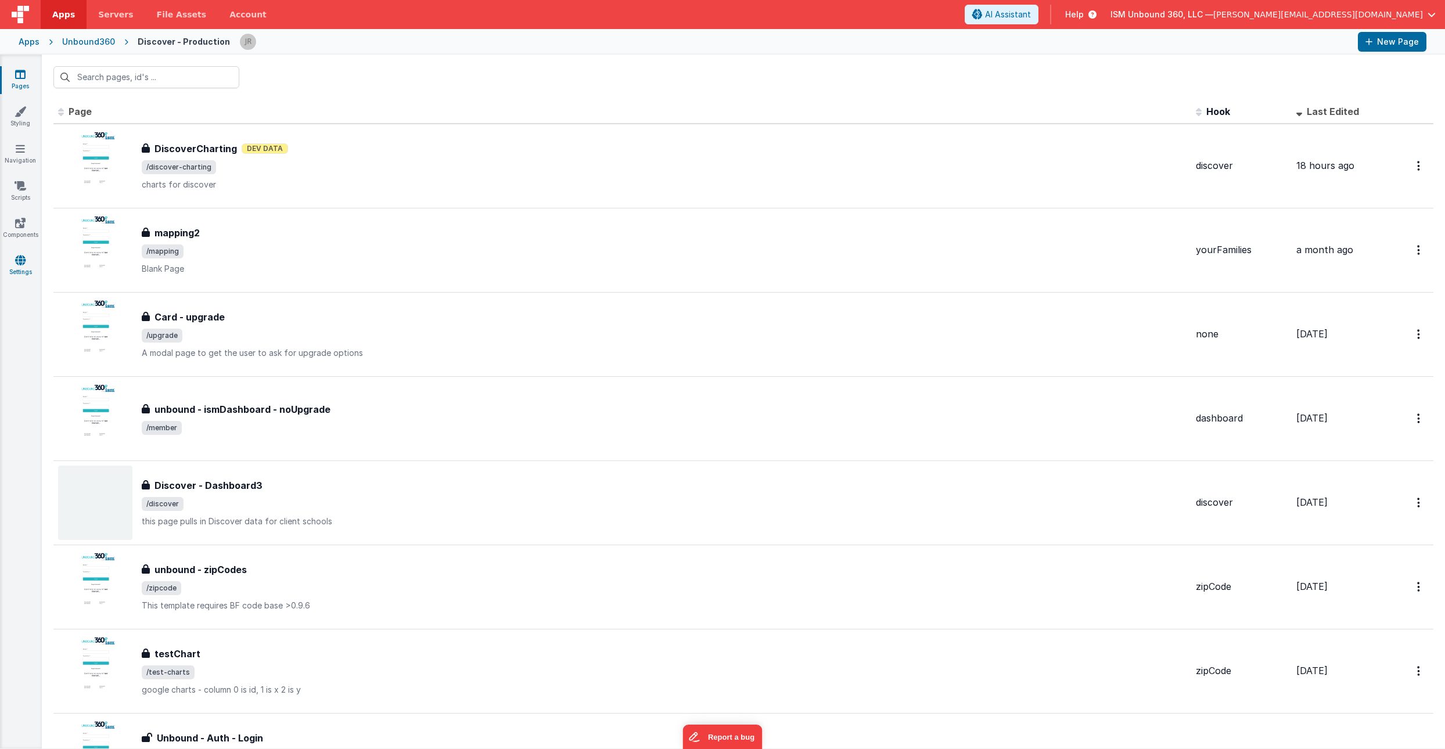
click at [17, 257] on icon at bounding box center [20, 260] width 10 height 12
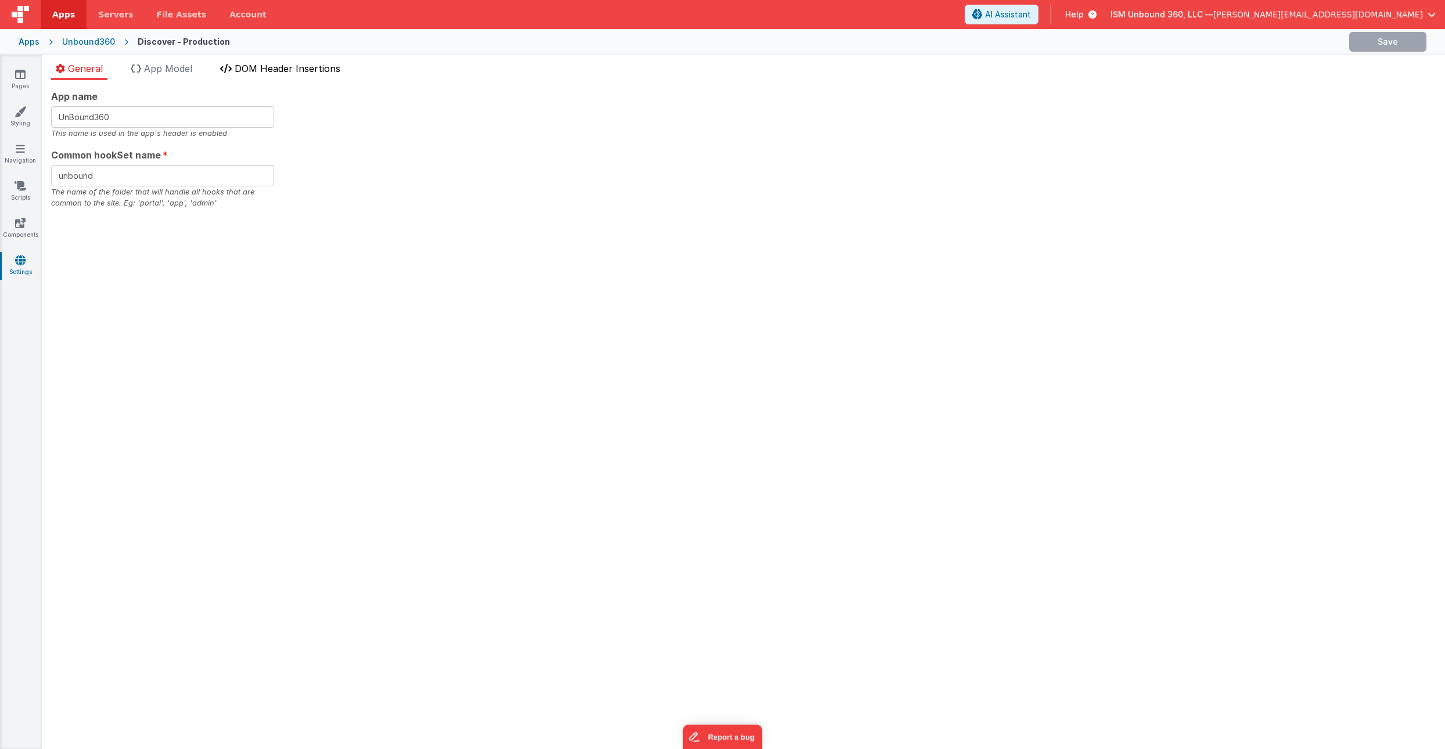
click at [285, 77] on li "DOM Header Insertions" at bounding box center [279, 71] width 129 height 19
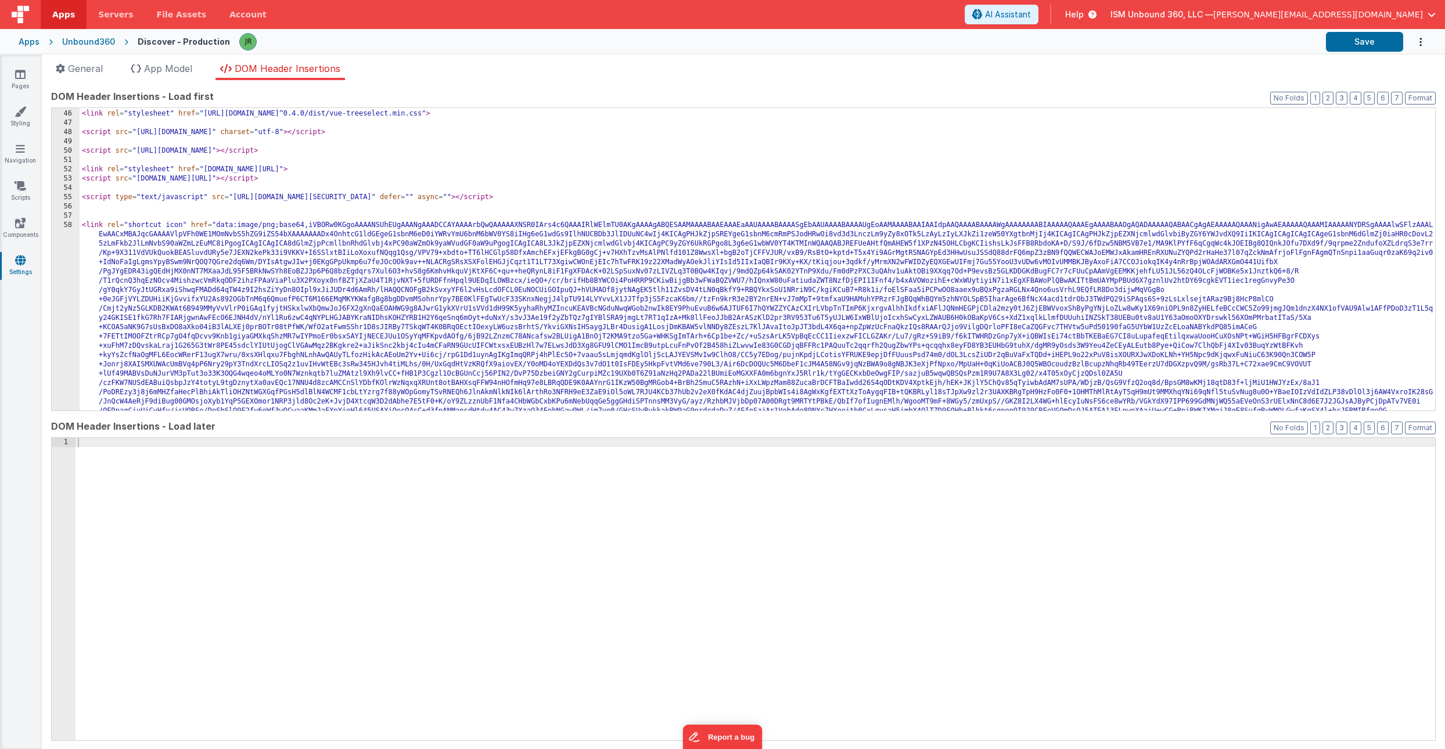
scroll to position [417, 0]
click at [17, 79] on icon at bounding box center [20, 75] width 10 height 12
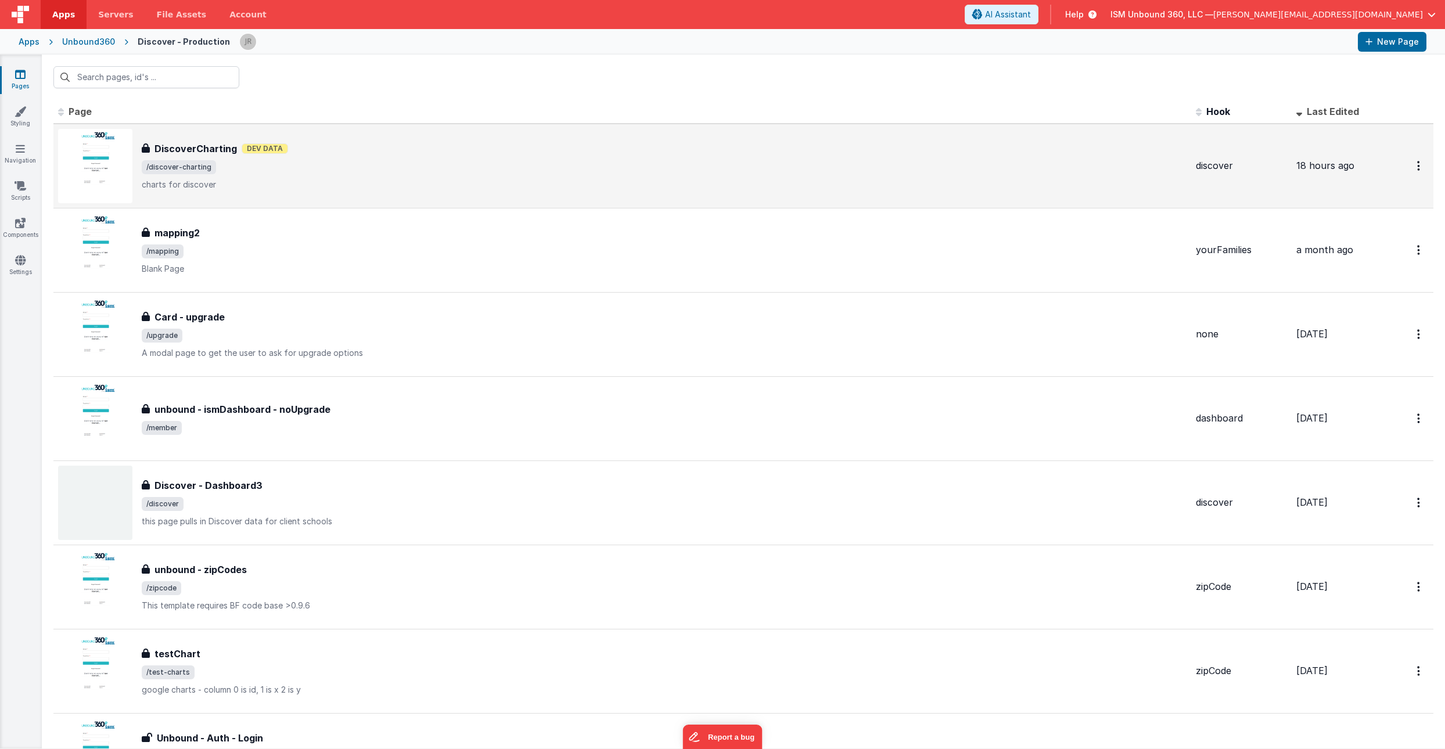
click at [436, 175] on div "DiscoverCharting DiscoverCharting Dev Data /discover-charting charts for discov…" at bounding box center [664, 166] width 1045 height 49
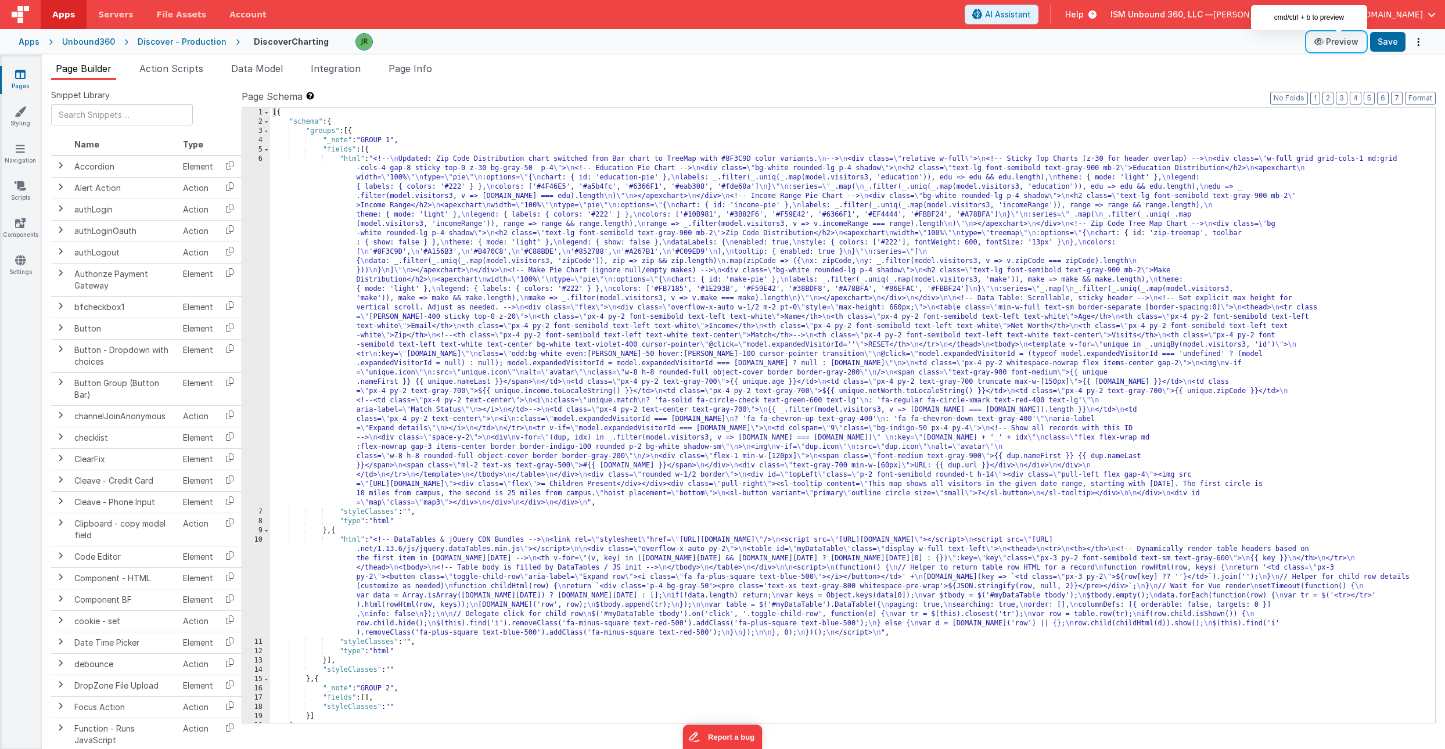
click at [1347, 38] on button "Preview" at bounding box center [1336, 42] width 58 height 19
click at [347, 532] on div "[{ "schema" : { "groups" : [{ "_note" : "GROUP 1" , "fields" : [{ "html" : "<!-…" at bounding box center [852, 424] width 1165 height 633
click at [355, 553] on div "[{ "schema" : { "groups" : [{ "_note" : "GROUP 1" , "fields" : [{ "html" : "<!-…" at bounding box center [852, 424] width 1165 height 633
click at [257, 539] on div "10" at bounding box center [256, 586] width 28 height 102
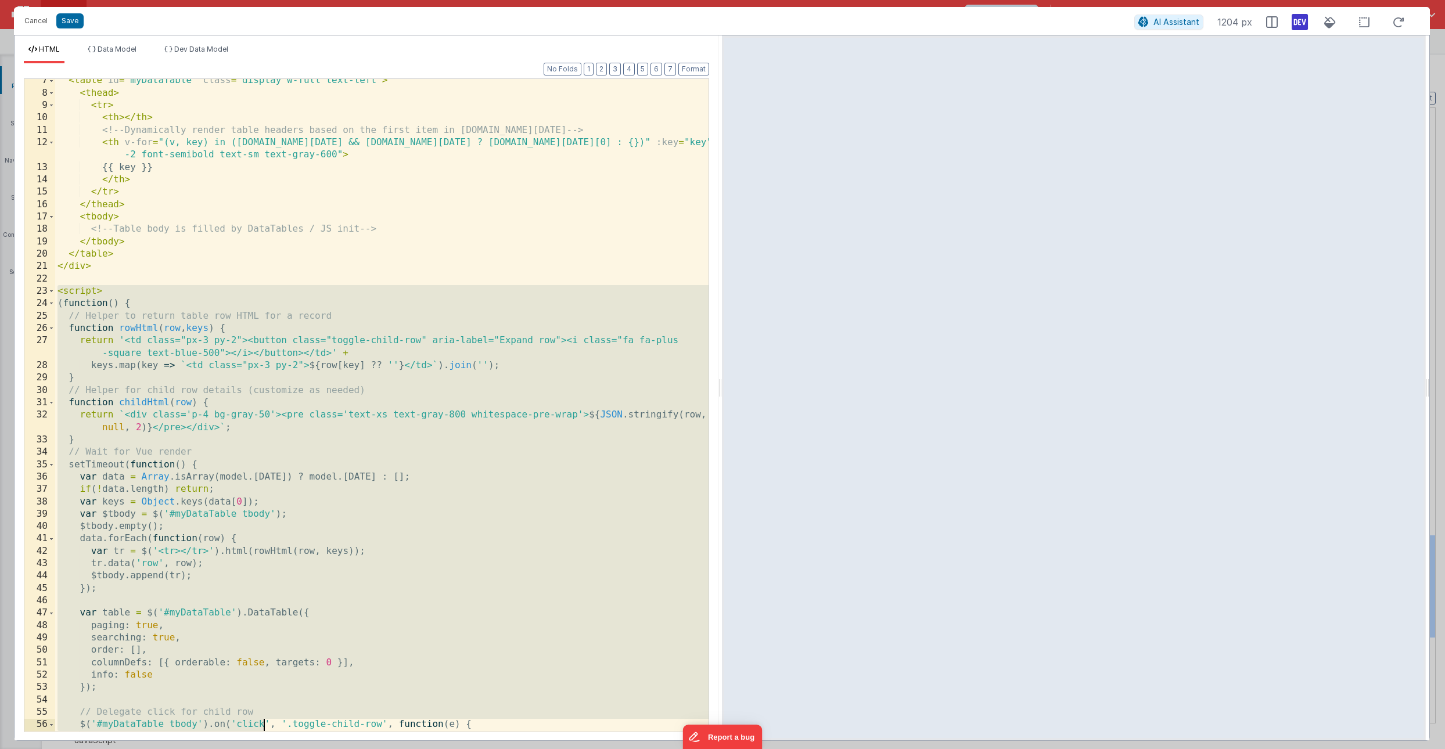
scroll to position [277, 0]
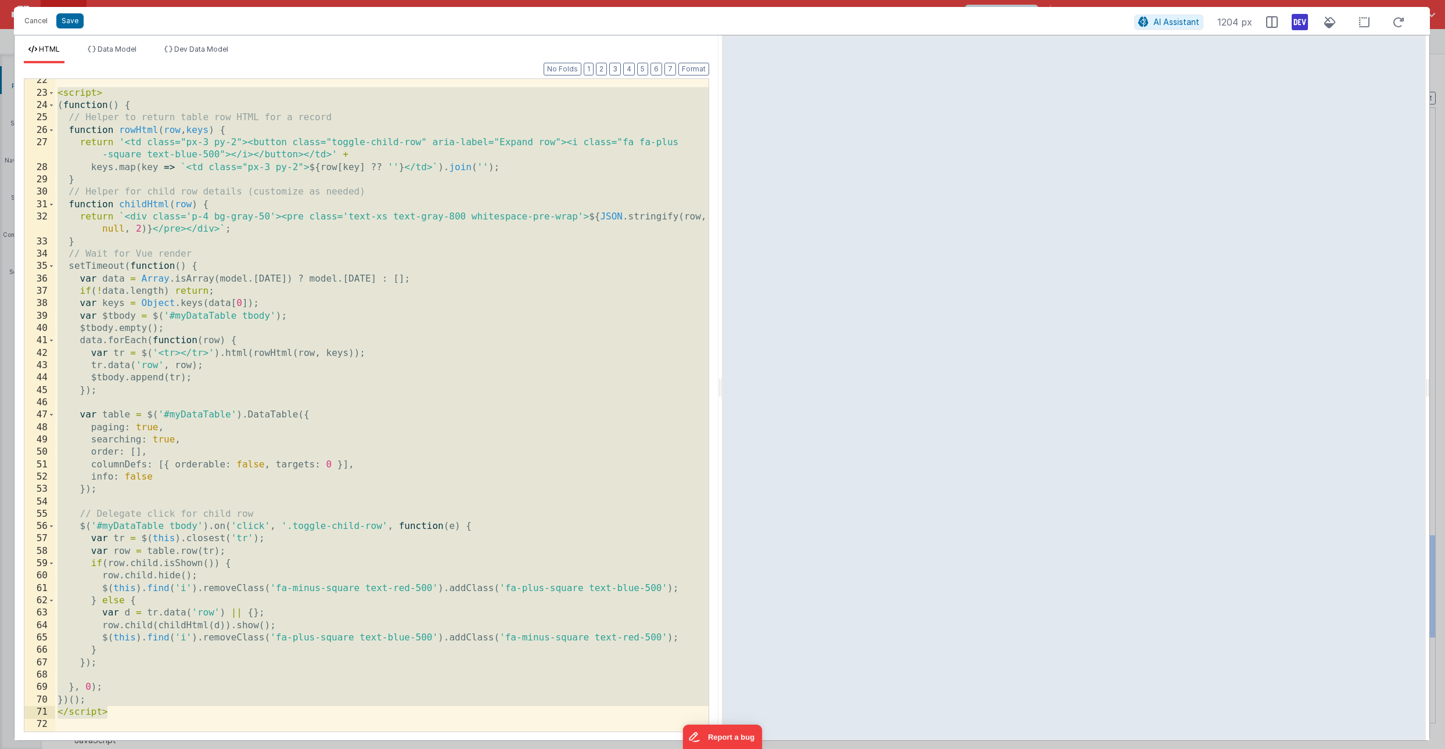
drag, startPoint x: 57, startPoint y: 369, endPoint x: 263, endPoint y: 717, distance: 404.3
click at [263, 717] on div "< script > ( function ( ) { // Helper to return table row HTML for a record fun…" at bounding box center [381, 412] width 653 height 677
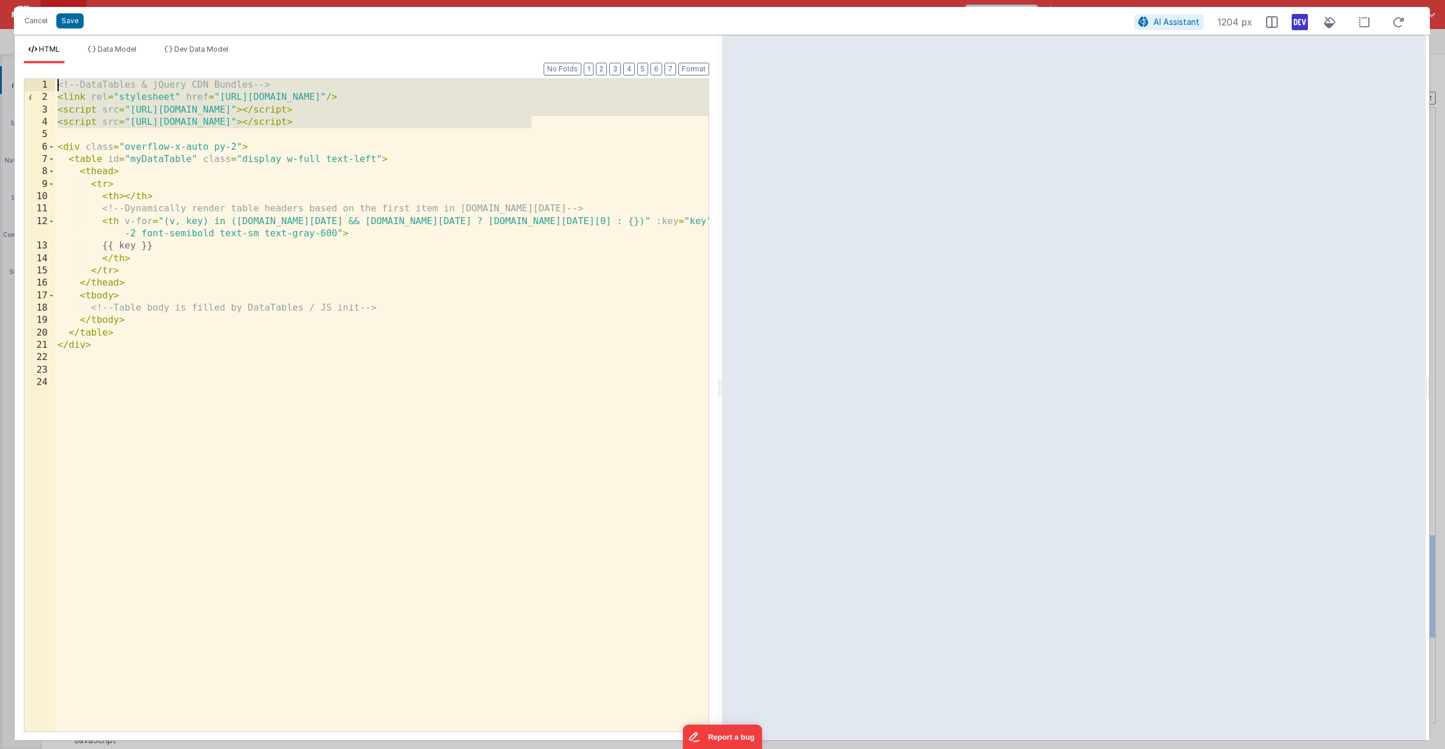
drag, startPoint x: 545, startPoint y: 122, endPoint x: 52, endPoint y: 39, distance: 499.2
click at [52, 39] on div "HTML Data Model Dev Data Model Format 7 6 5 4 3 2 1 No Folds 1 2 3 4 5 6 7 8 9 …" at bounding box center [367, 387] width 704 height 705
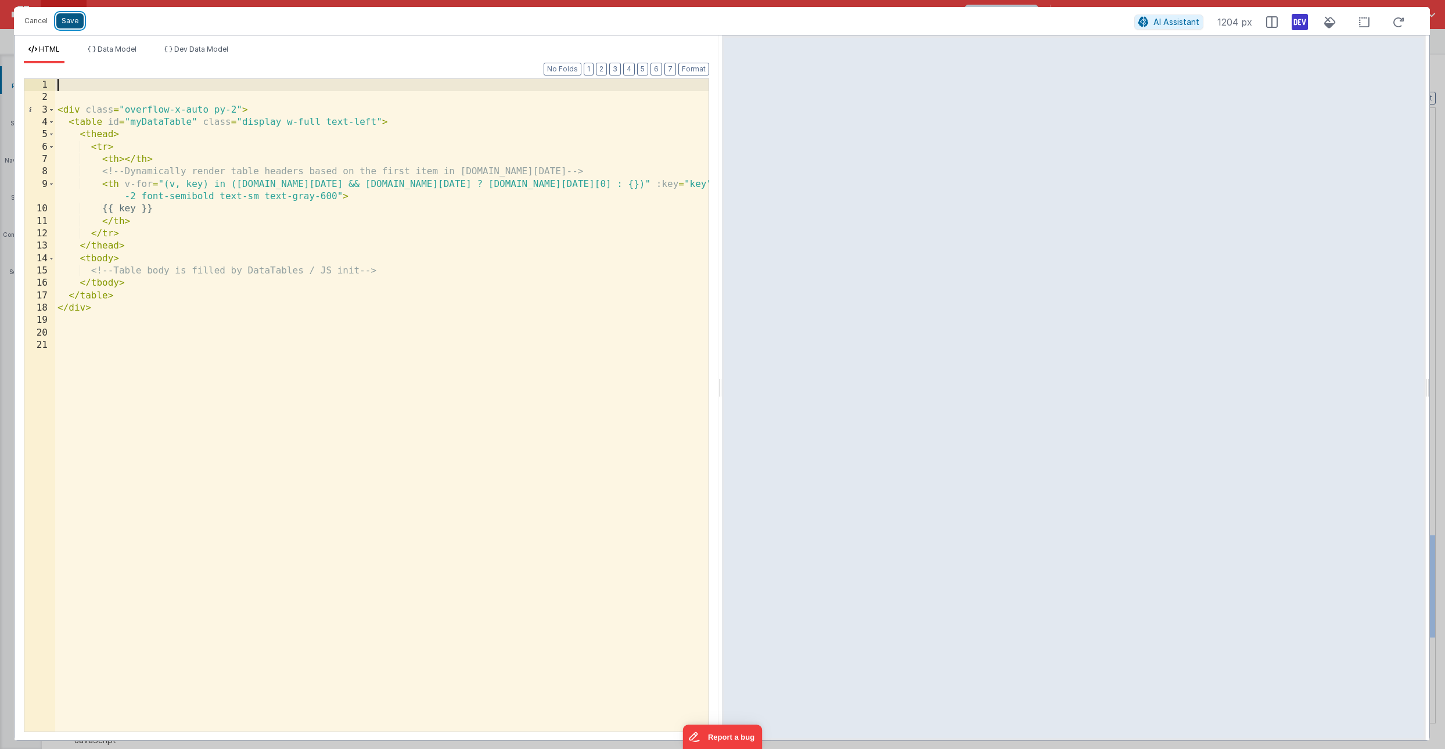
click at [64, 16] on button "Save" at bounding box center [69, 20] width 27 height 15
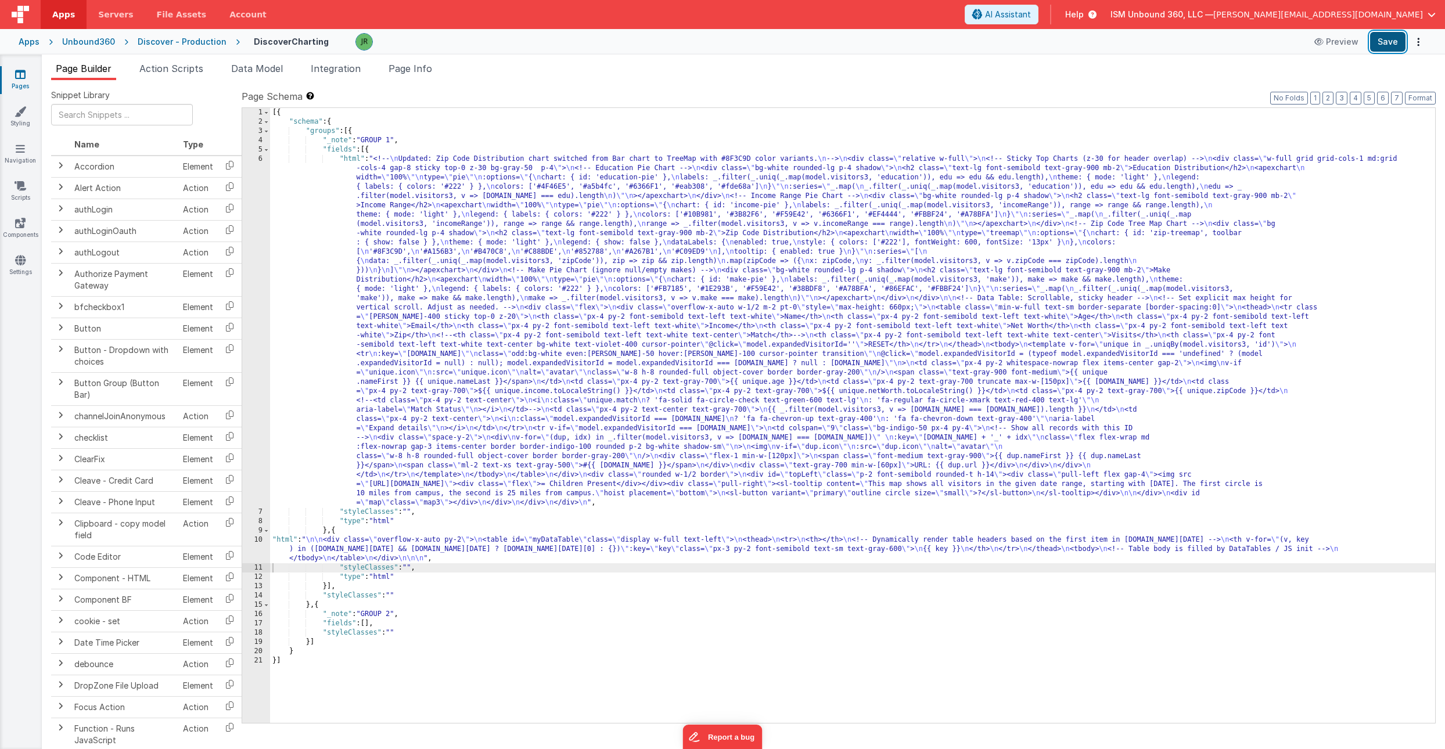
click at [1394, 41] on button "Save" at bounding box center [1387, 42] width 35 height 20
